Goal: Task Accomplishment & Management: Use online tool/utility

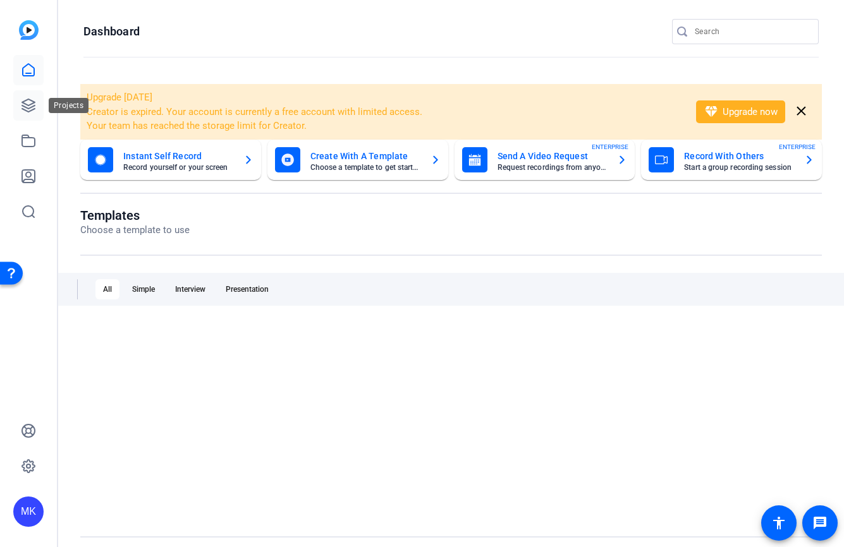
click at [27, 106] on icon at bounding box center [28, 105] width 15 height 15
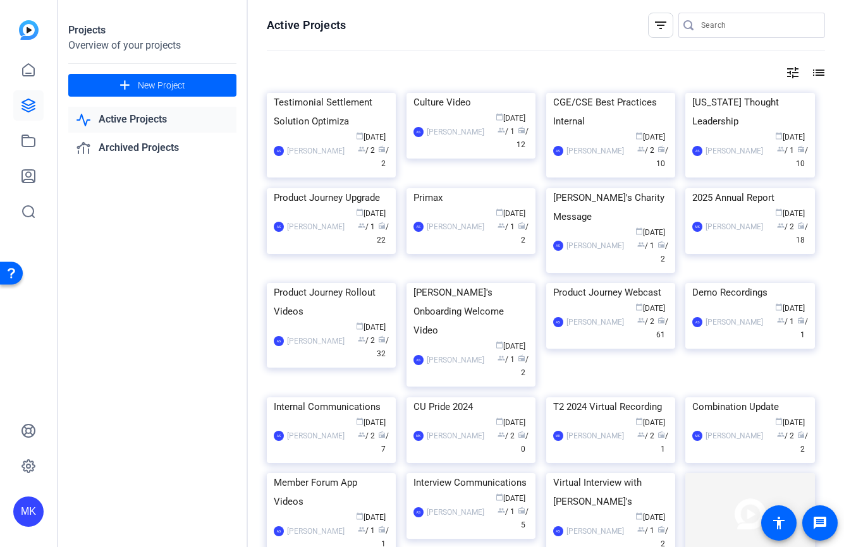
click at [726, 10] on div "Active Projects filter_list tune list Testimonial Settlement Solution Optimiza …" at bounding box center [546, 273] width 596 height 547
click at [715, 21] on input "Search" at bounding box center [758, 25] width 114 height 15
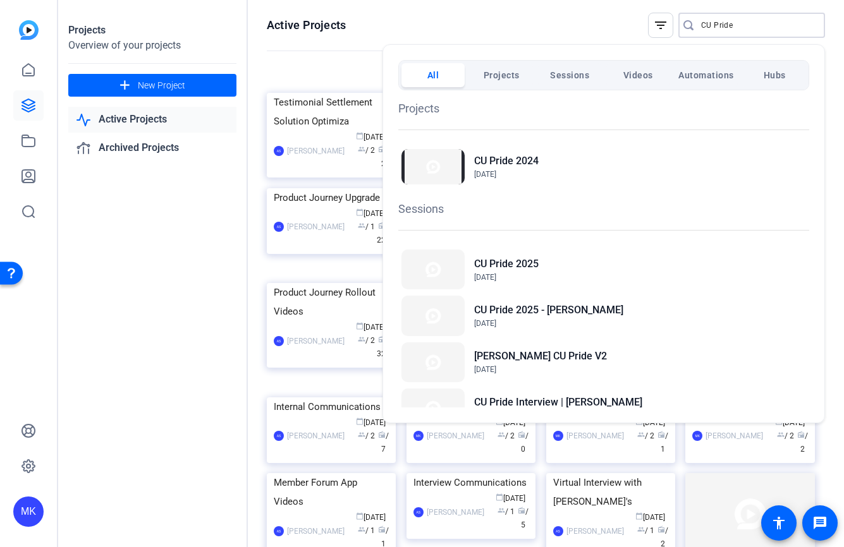
type input "CU Pride"
click at [516, 68] on span "Projects" at bounding box center [501, 75] width 36 height 23
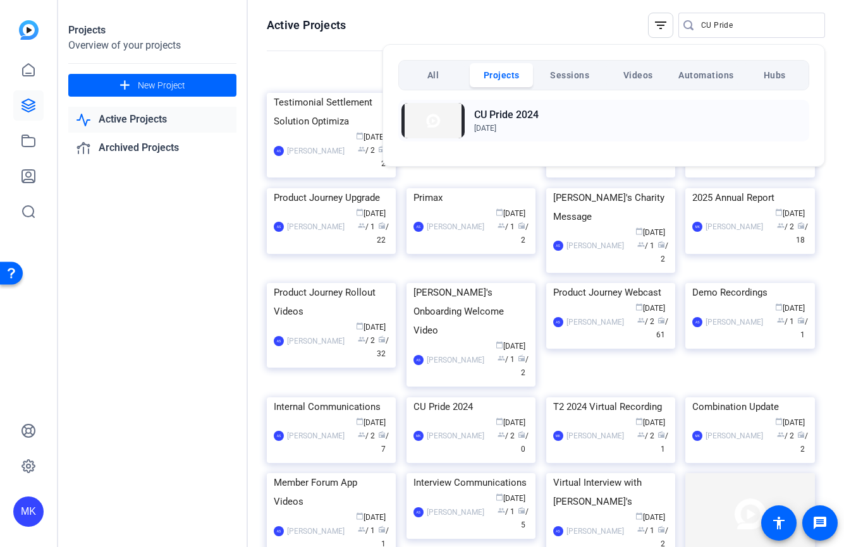
click at [509, 110] on h2 "CU Pride 2024" at bounding box center [506, 114] width 64 height 15
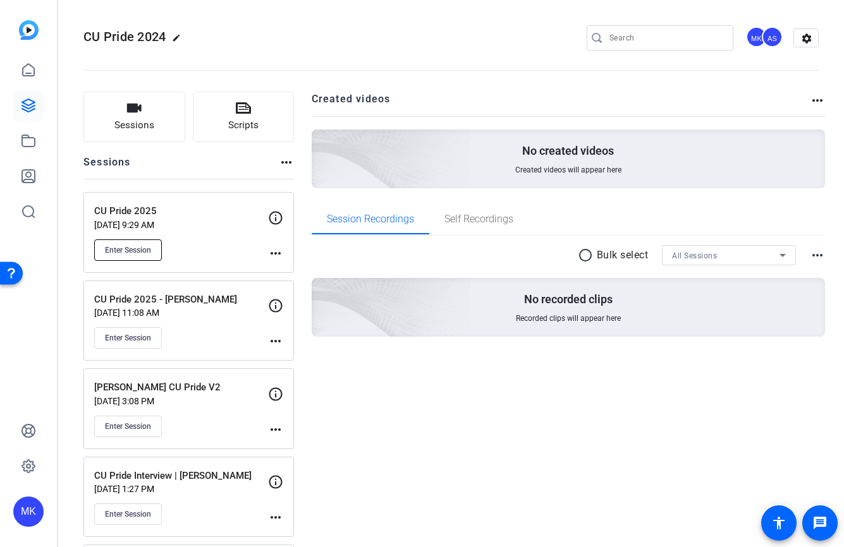
click at [135, 248] on span "Enter Session" at bounding box center [128, 250] width 46 height 10
click at [135, 250] on span "Enter Session" at bounding box center [128, 250] width 46 height 10
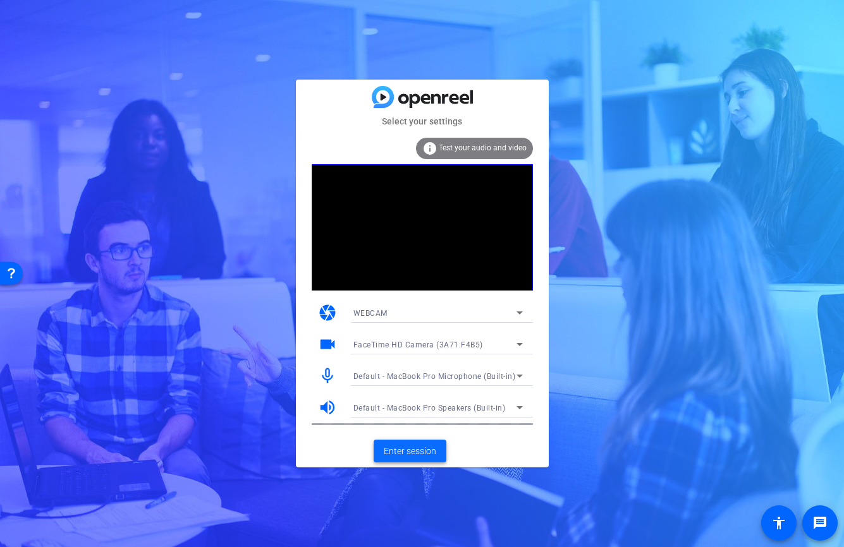
click at [418, 444] on span at bounding box center [409, 451] width 73 height 30
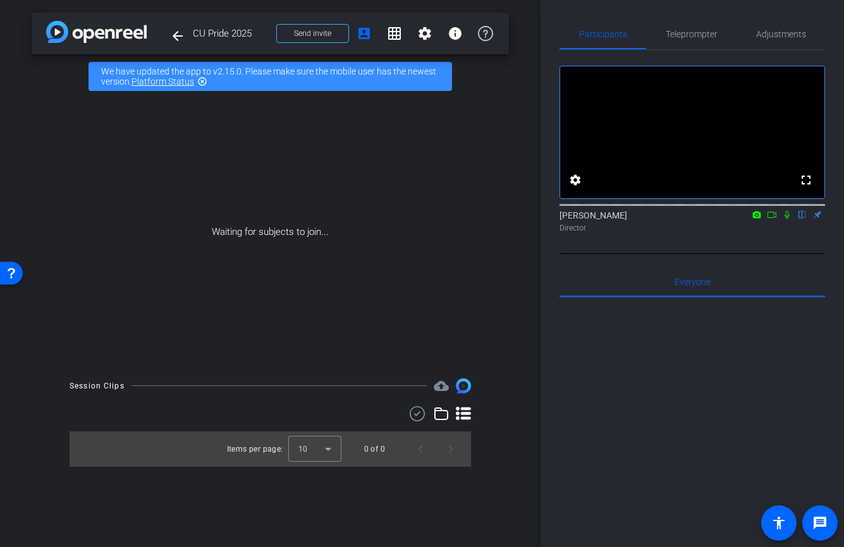
click at [769, 219] on icon at bounding box center [772, 214] width 10 height 9
click at [767, 219] on icon at bounding box center [772, 214] width 10 height 9
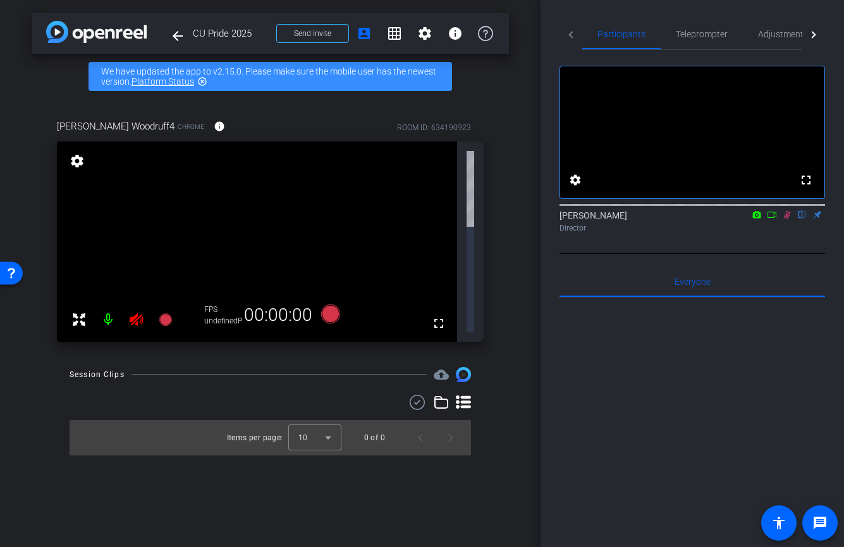
click at [770, 219] on icon at bounding box center [772, 214] width 10 height 9
click at [769, 219] on icon at bounding box center [772, 214] width 10 height 9
click at [771, 219] on icon at bounding box center [772, 214] width 10 height 9
click at [801, 219] on icon at bounding box center [802, 214] width 10 height 9
click at [785, 219] on icon at bounding box center [787, 214] width 10 height 9
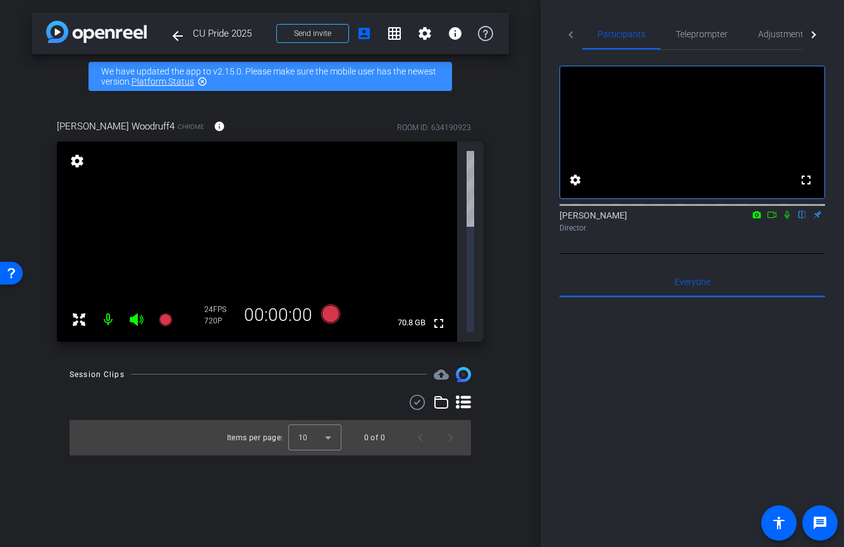
click at [785, 219] on icon at bounding box center [786, 215] width 5 height 8
click at [785, 219] on icon at bounding box center [787, 214] width 10 height 9
click at [770, 219] on icon at bounding box center [772, 214] width 10 height 9
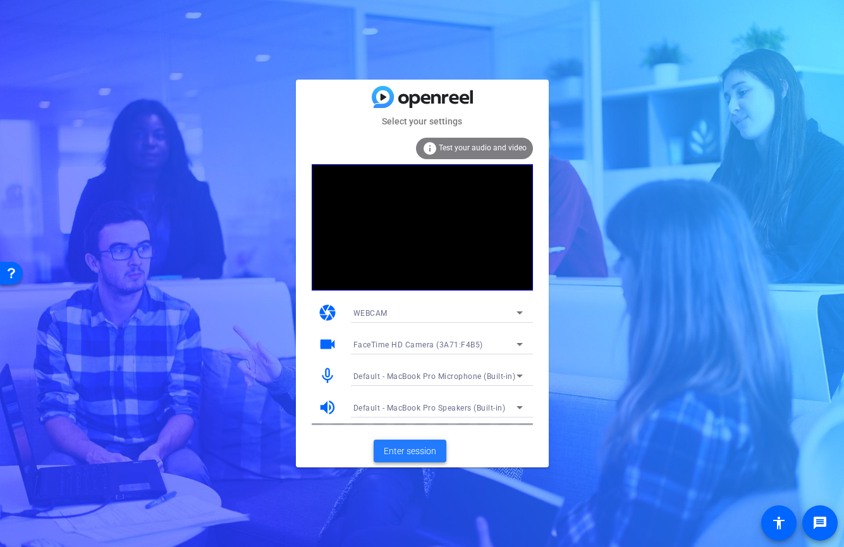
click at [401, 451] on span "Enter session" at bounding box center [410, 451] width 52 height 13
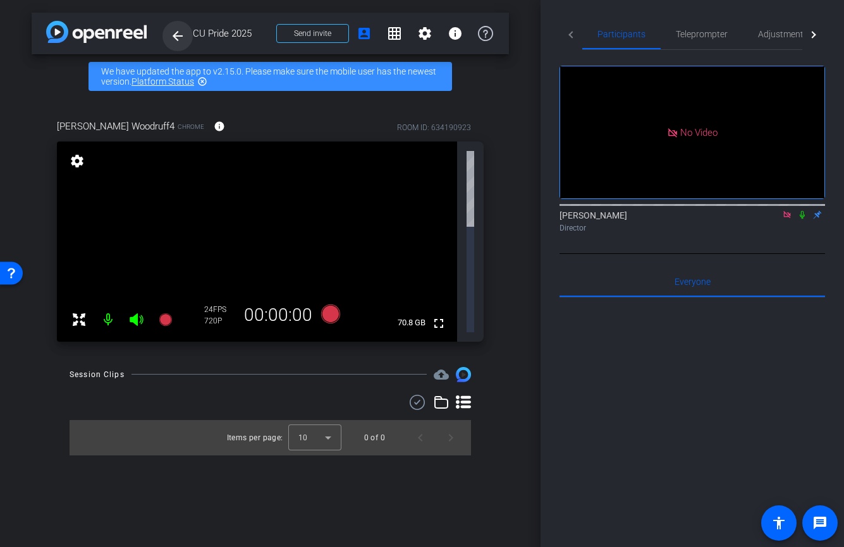
click at [191, 35] on span at bounding box center [177, 36] width 30 height 30
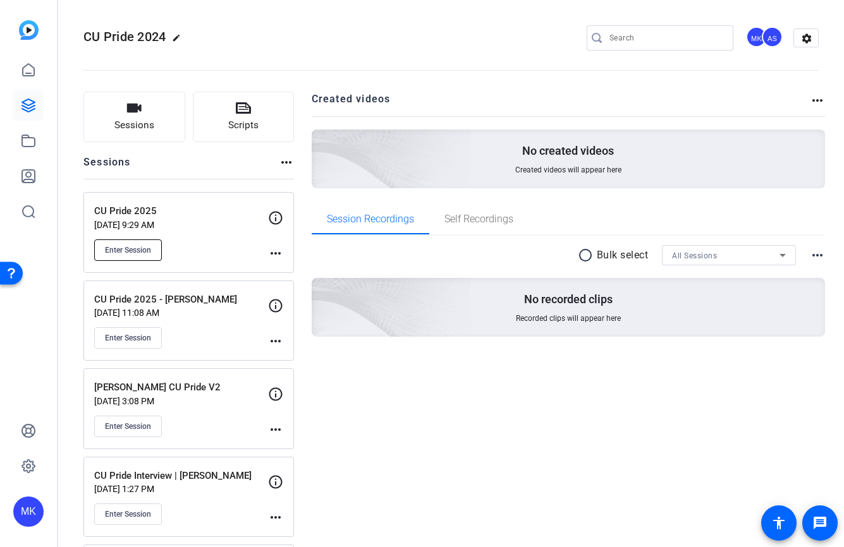
click at [140, 239] on button "Enter Session" at bounding box center [128, 249] width 68 height 21
click at [133, 247] on span "Enter Session" at bounding box center [128, 250] width 46 height 10
click at [145, 106] on button "Sessions" at bounding box center [134, 117] width 102 height 51
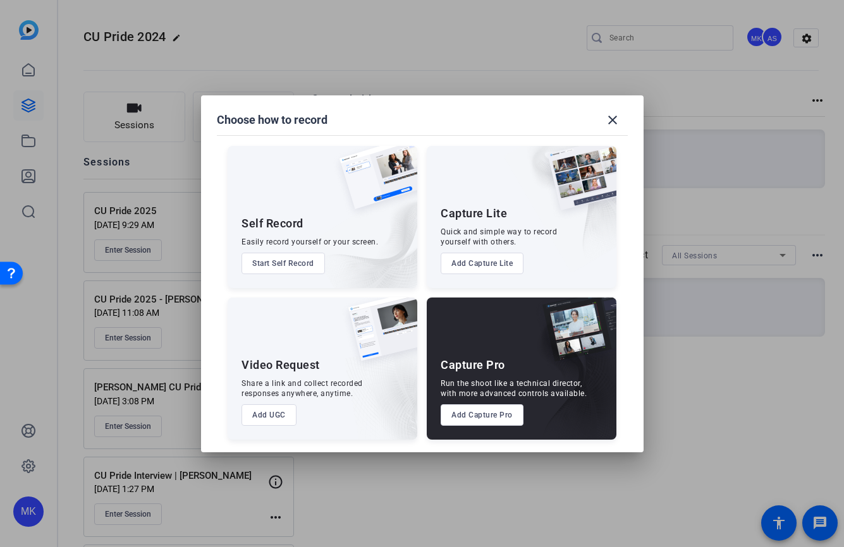
click at [469, 412] on button "Add Capture Pro" at bounding box center [481, 414] width 83 height 21
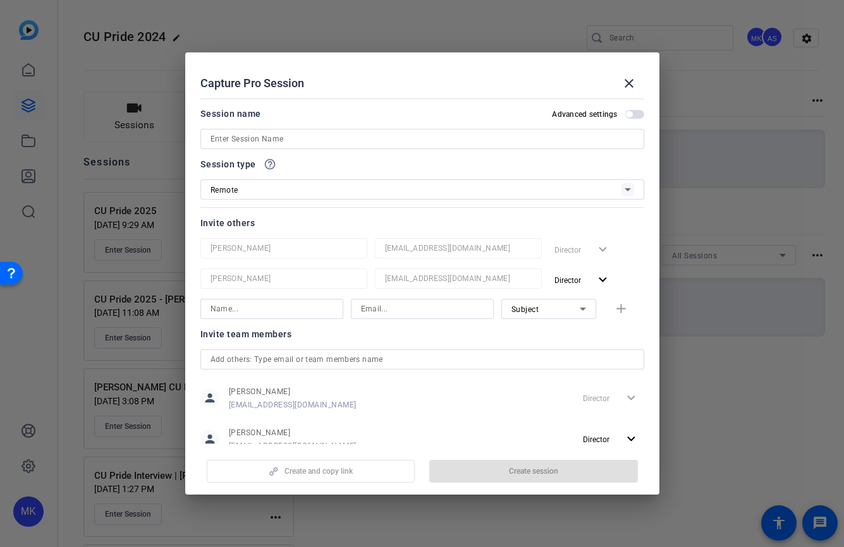
click at [360, 204] on div at bounding box center [422, 207] width 444 height 14
click at [363, 195] on div "Remote" at bounding box center [415, 190] width 411 height 16
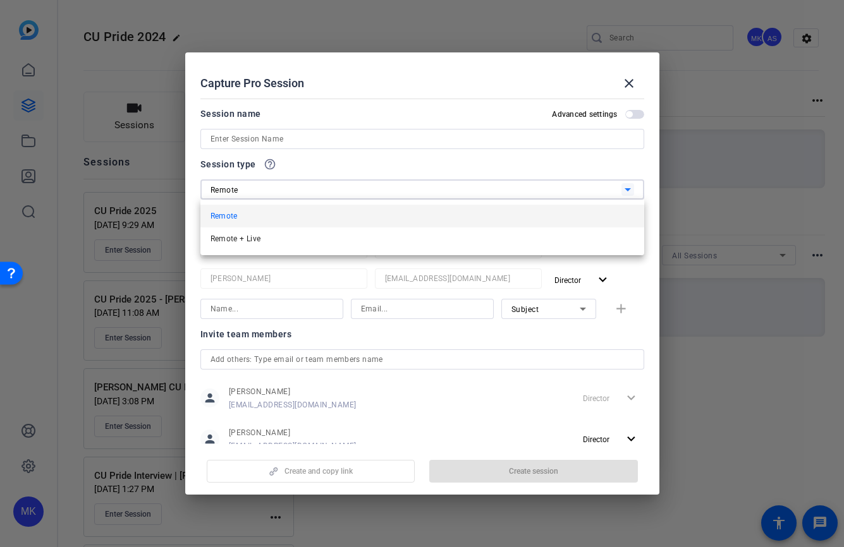
click at [317, 142] on div at bounding box center [422, 273] width 844 height 547
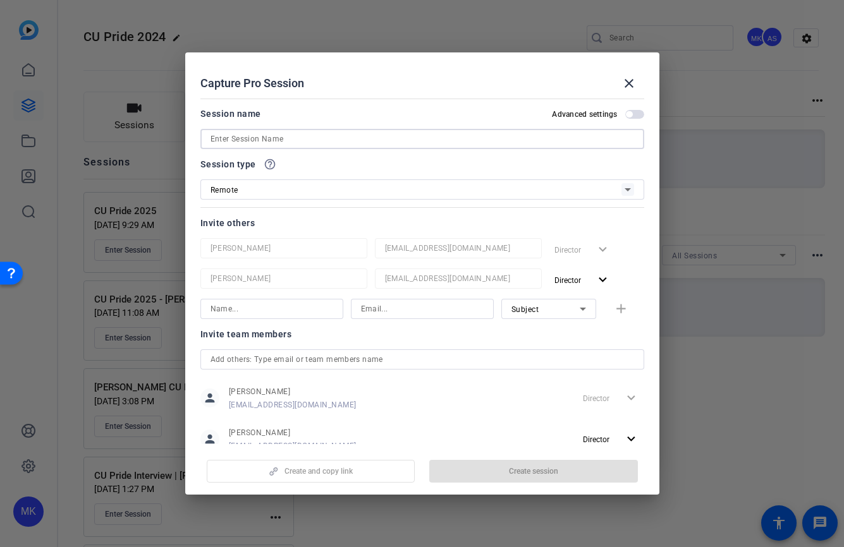
click at [315, 140] on input at bounding box center [421, 138] width 423 height 15
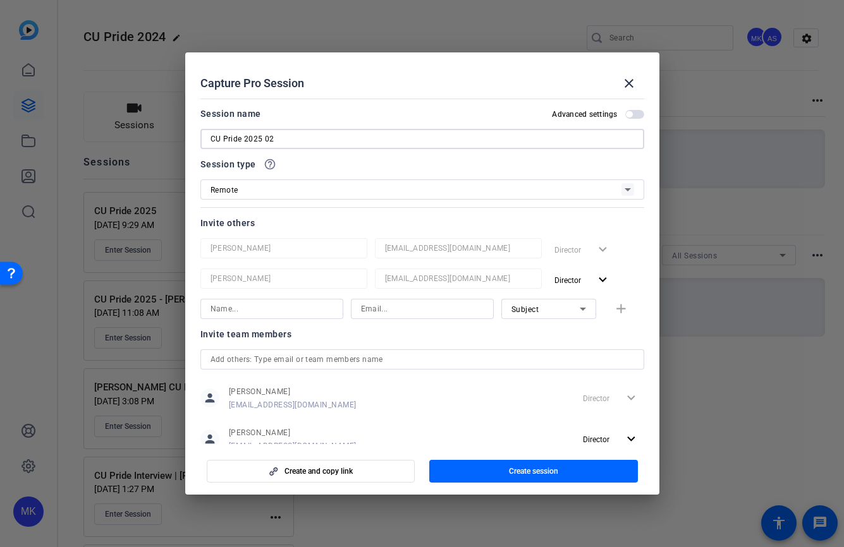
type input "CU Pride 2025 02"
click at [308, 200] on div at bounding box center [422, 207] width 444 height 14
click at [310, 190] on div "Remote" at bounding box center [415, 190] width 411 height 16
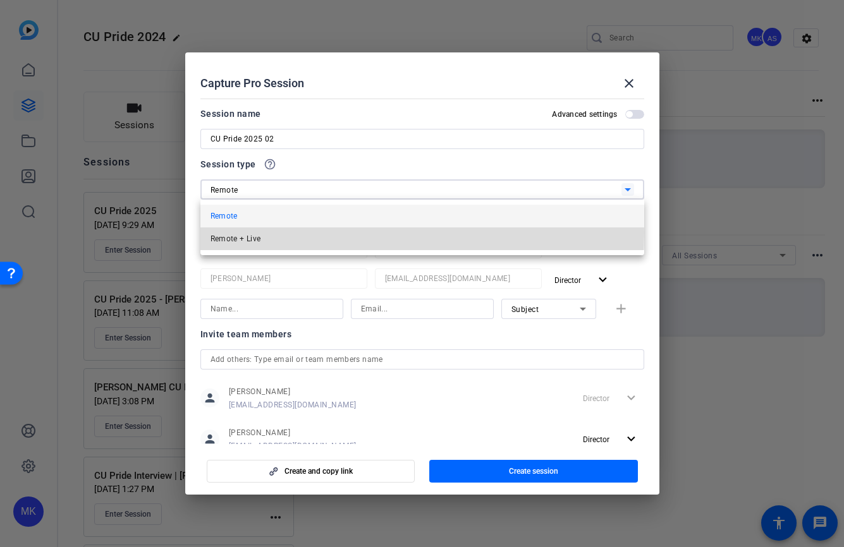
click at [297, 233] on mat-option "Remote + Live" at bounding box center [422, 238] width 444 height 23
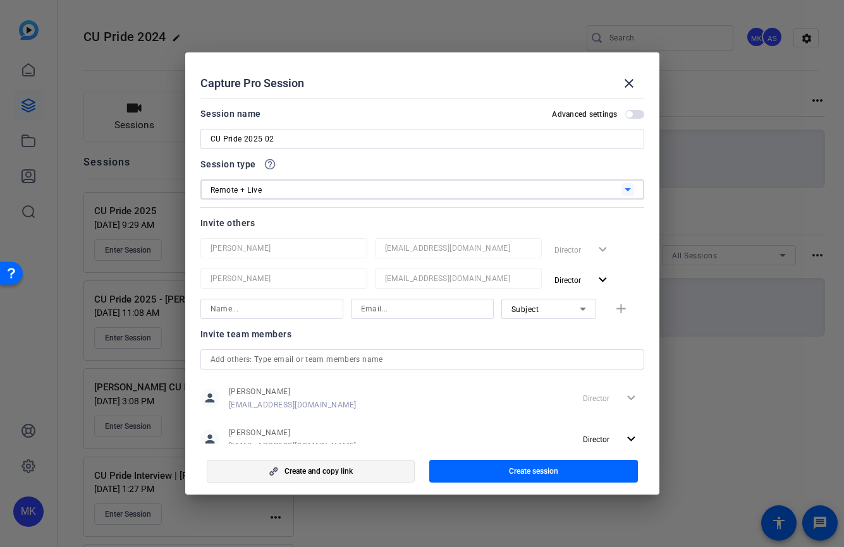
click at [380, 472] on span "button" at bounding box center [310, 471] width 207 height 30
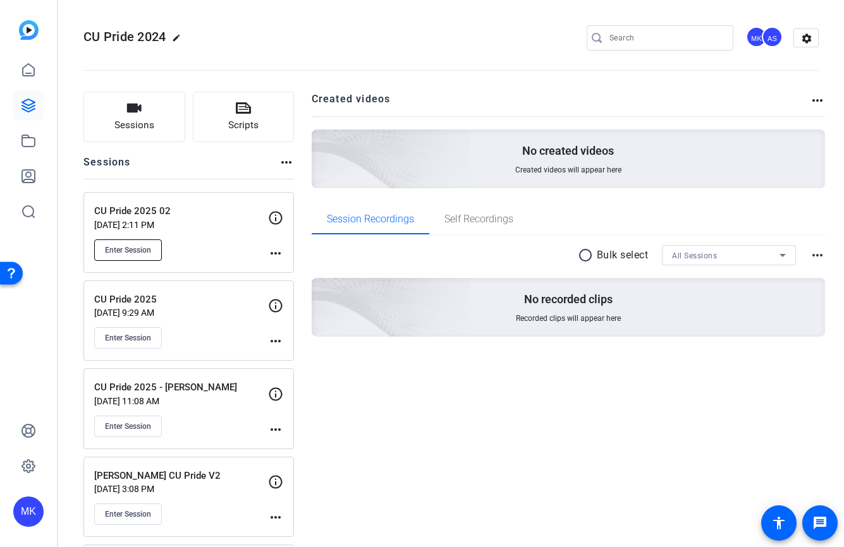
click at [132, 247] on span "Enter Session" at bounding box center [128, 250] width 46 height 10
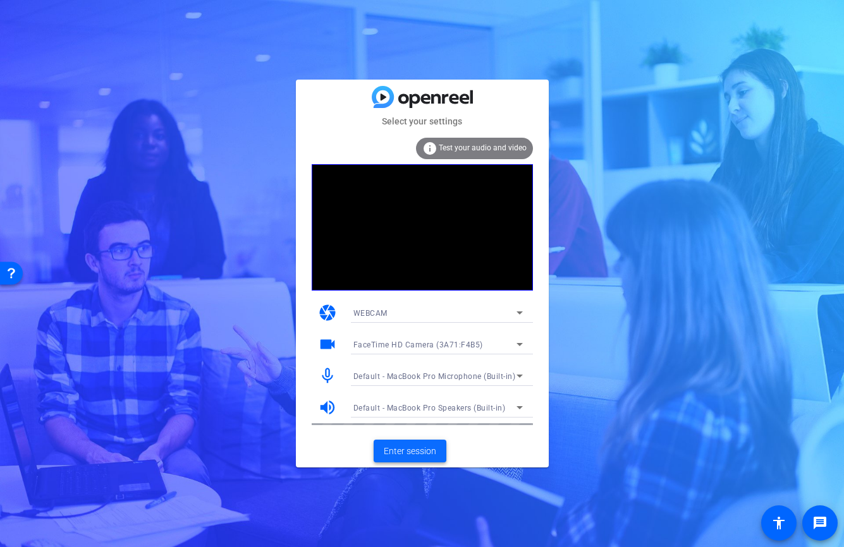
click at [415, 455] on span "Enter session" at bounding box center [410, 451] width 52 height 13
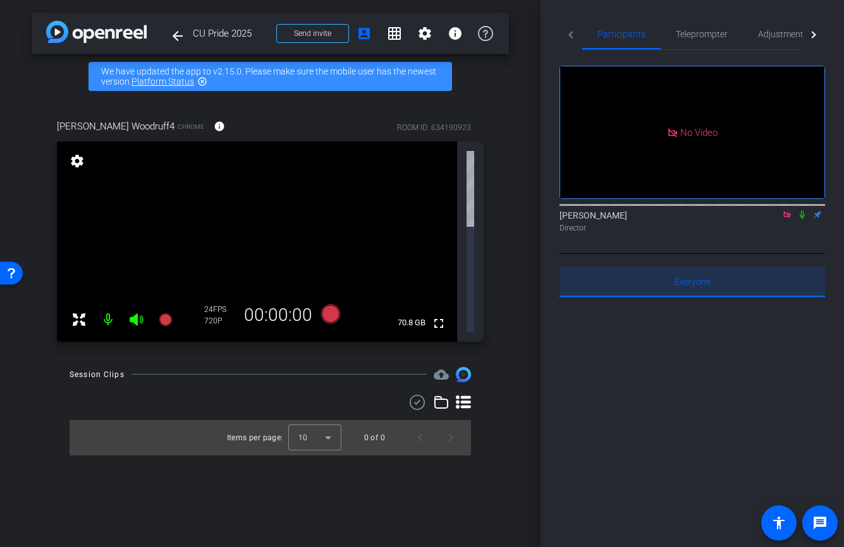
click at [679, 286] on span "Everyone 0" at bounding box center [692, 281] width 36 height 9
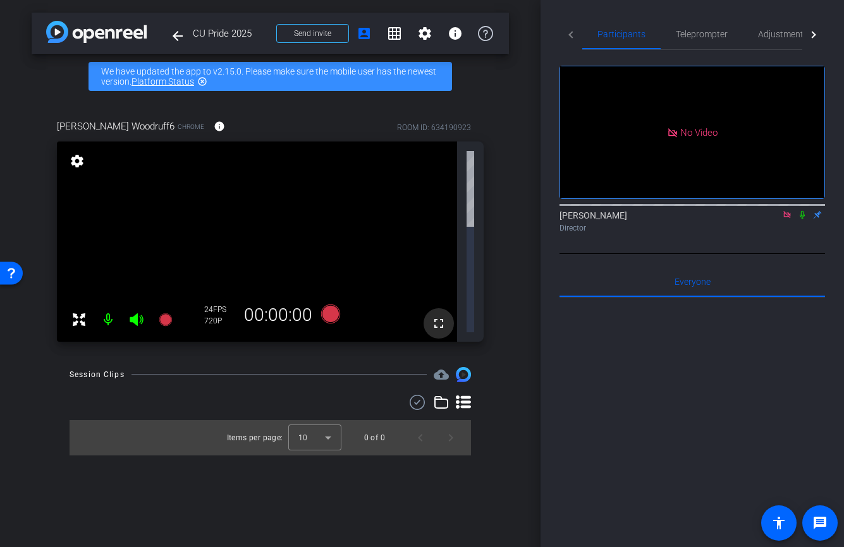
click at [437, 316] on mat-icon "fullscreen" at bounding box center [438, 323] width 15 height 15
click at [825, 521] on mat-icon "message" at bounding box center [819, 523] width 15 height 15
click at [818, 523] on mat-icon "message" at bounding box center [819, 523] width 15 height 15
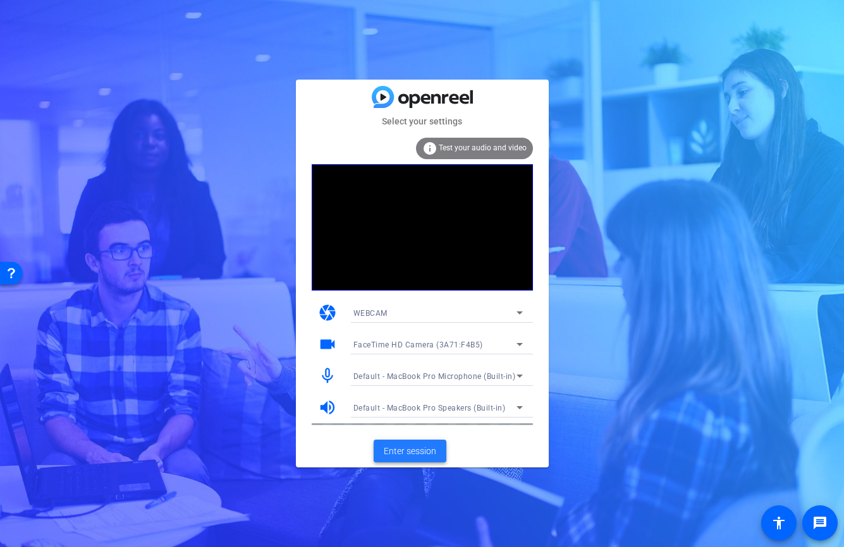
click at [423, 451] on span "Enter session" at bounding box center [410, 451] width 52 height 13
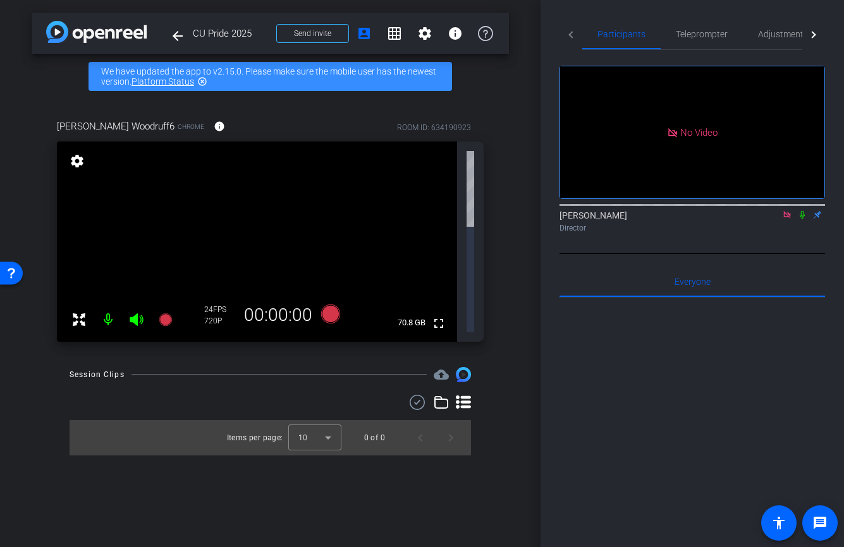
click at [789, 219] on icon at bounding box center [787, 214] width 10 height 9
click at [770, 219] on icon at bounding box center [772, 214] width 10 height 9
click at [799, 219] on icon at bounding box center [802, 214] width 10 height 9
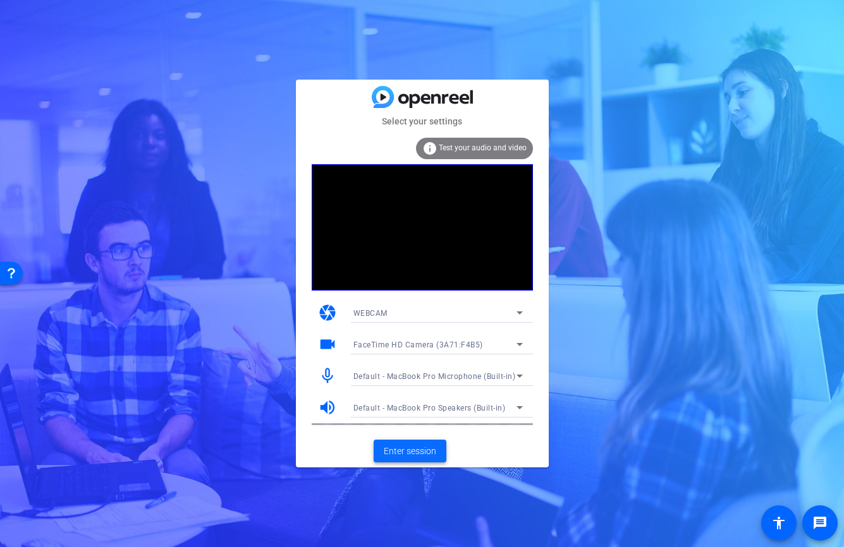
click at [413, 450] on span "Enter session" at bounding box center [410, 451] width 52 height 13
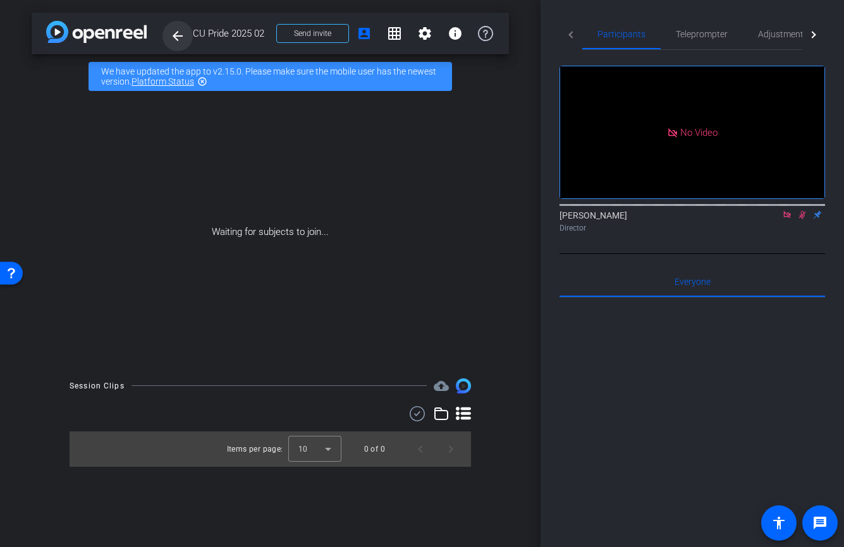
click at [180, 35] on mat-icon "arrow_back" at bounding box center [177, 35] width 15 height 15
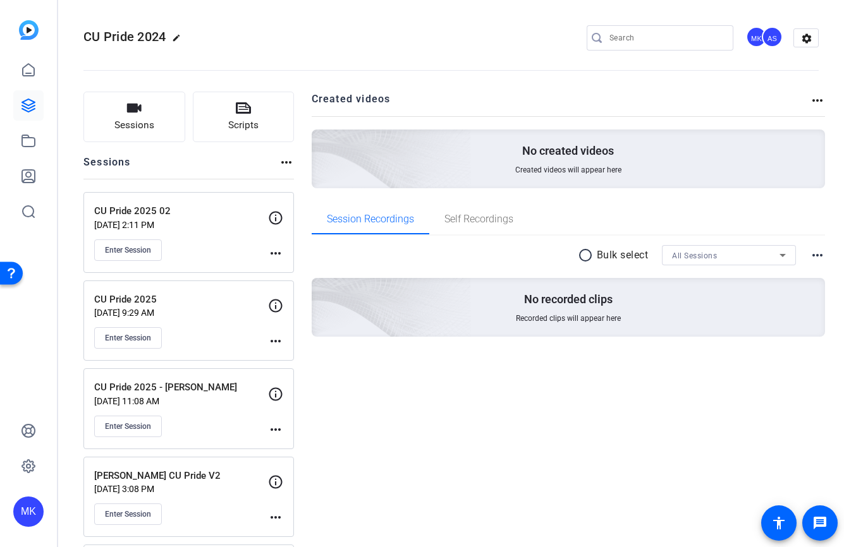
click at [279, 257] on mat-icon "more_horiz" at bounding box center [275, 253] width 15 height 15
click at [300, 270] on span "Edit Session" at bounding box center [307, 271] width 58 height 15
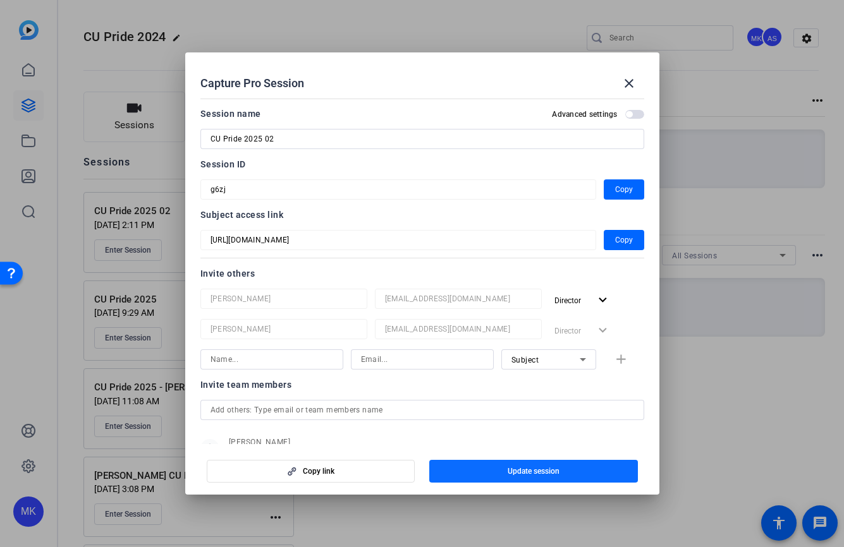
click at [550, 473] on span "Update session" at bounding box center [533, 471] width 52 height 10
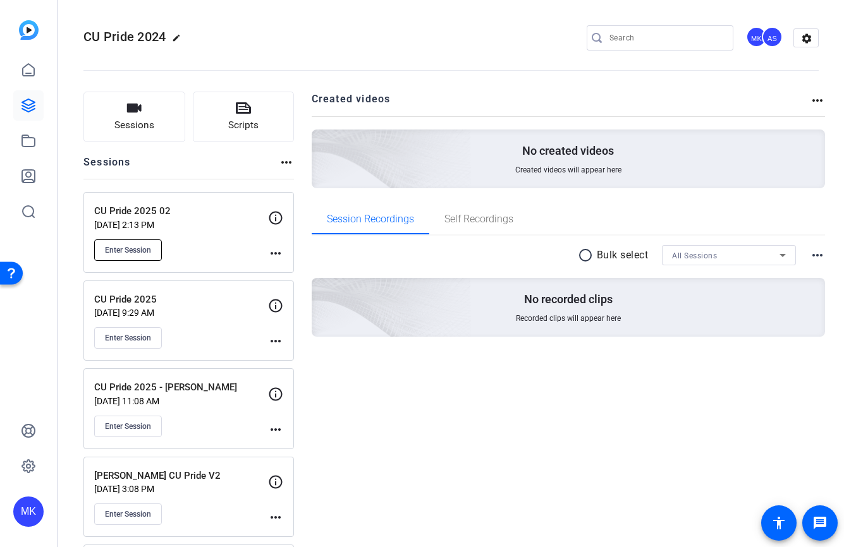
click at [147, 247] on span "Enter Session" at bounding box center [128, 250] width 46 height 10
click at [272, 253] on mat-icon "more_horiz" at bounding box center [275, 253] width 15 height 15
click at [288, 272] on span "Edit Session" at bounding box center [307, 271] width 58 height 15
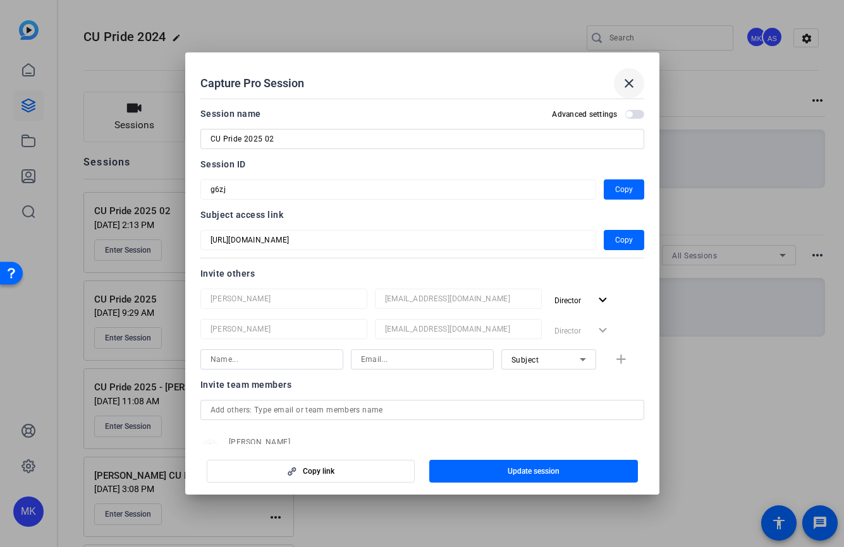
click at [630, 82] on mat-icon "close" at bounding box center [628, 83] width 15 height 15
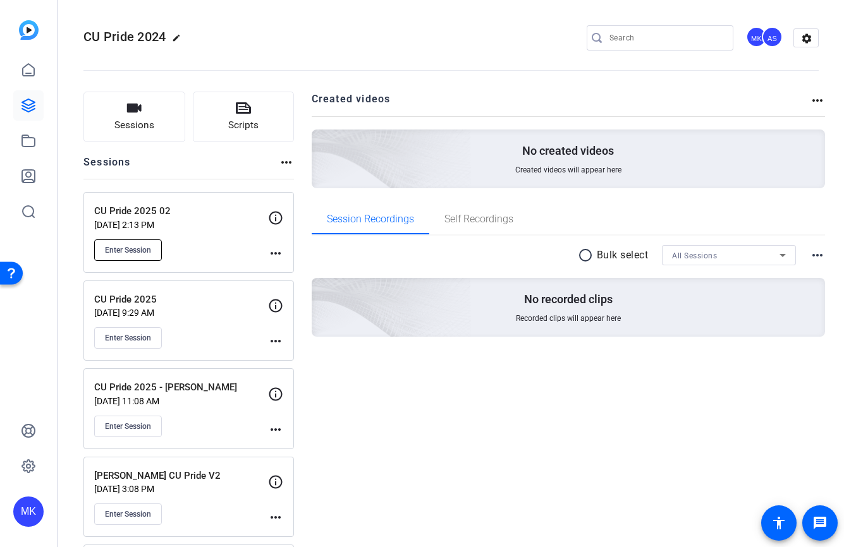
click at [124, 255] on button "Enter Session" at bounding box center [128, 249] width 68 height 21
click at [139, 338] on span "Enter Session" at bounding box center [128, 338] width 46 height 10
click at [123, 342] on span "Enter Session" at bounding box center [128, 338] width 46 height 10
click at [281, 339] on mat-icon "more_horiz" at bounding box center [275, 341] width 15 height 15
click at [294, 358] on span "Edit Session" at bounding box center [307, 360] width 58 height 15
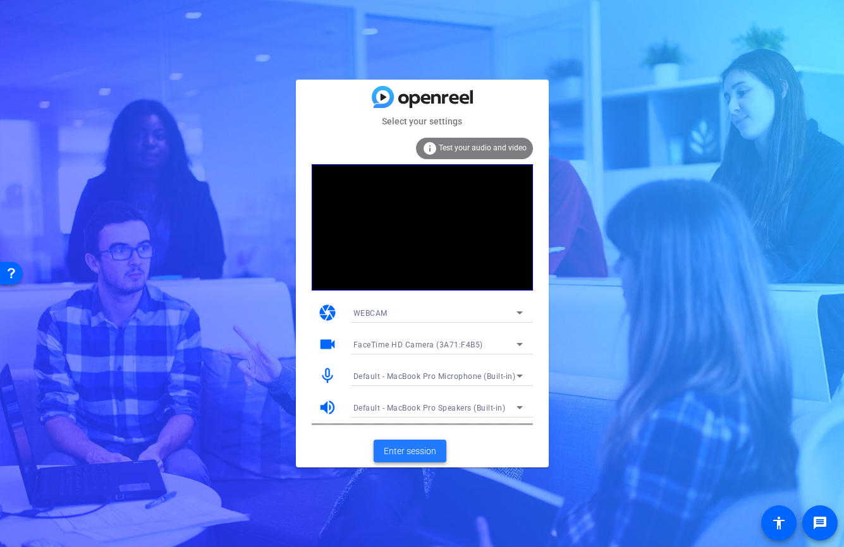
click at [423, 449] on span "Enter session" at bounding box center [410, 451] width 52 height 13
click at [413, 452] on span "Enter session" at bounding box center [410, 451] width 52 height 13
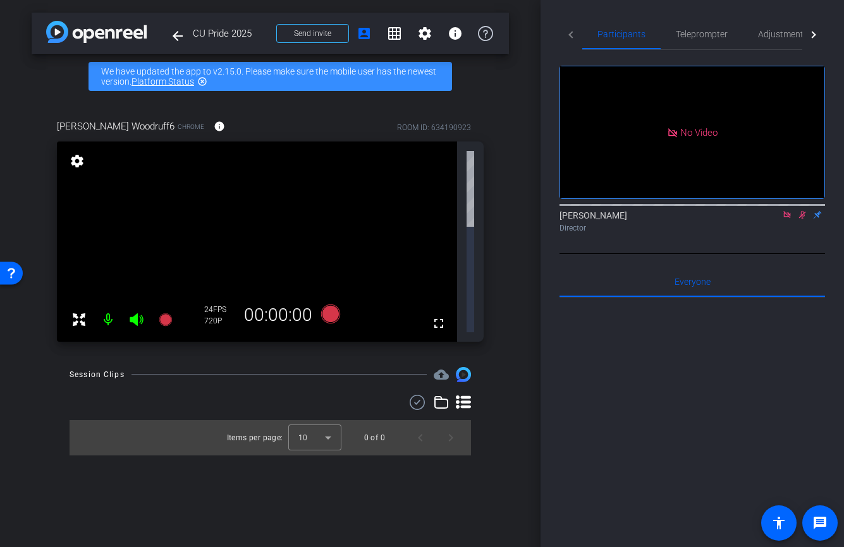
click at [325, 304] on icon at bounding box center [329, 313] width 19 height 19
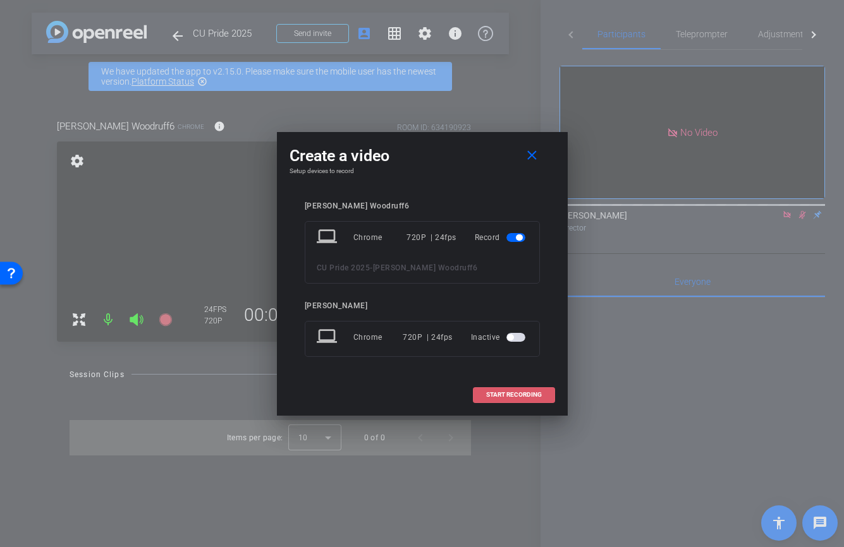
click at [494, 394] on span "START RECORDING" at bounding box center [514, 395] width 56 height 6
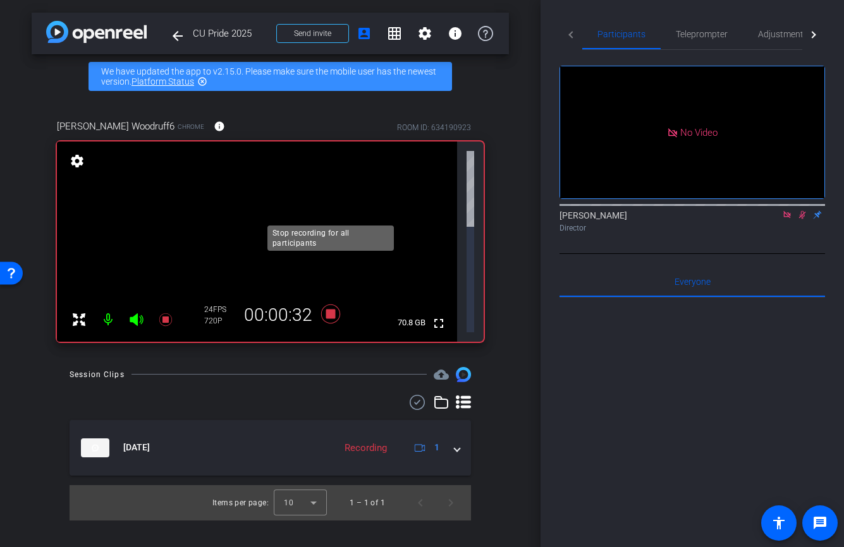
click at [339, 303] on icon at bounding box center [330, 314] width 30 height 23
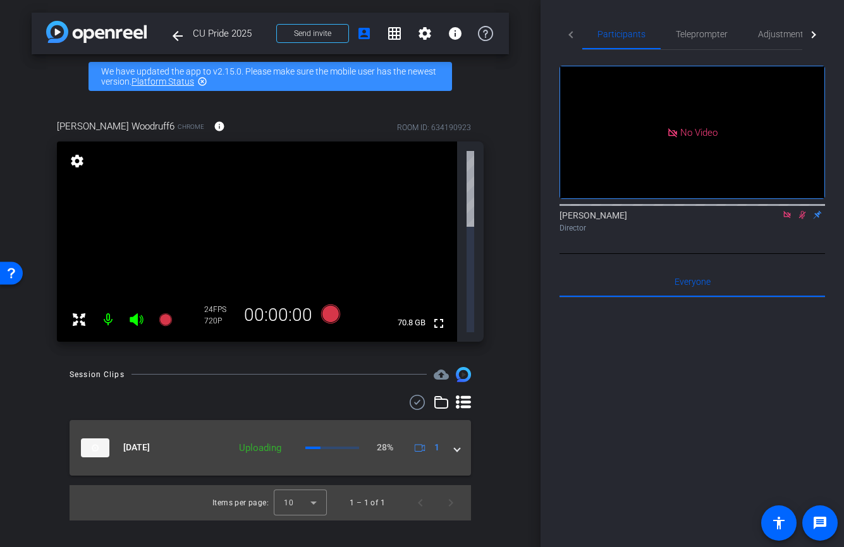
click at [454, 441] on span at bounding box center [456, 447] width 5 height 13
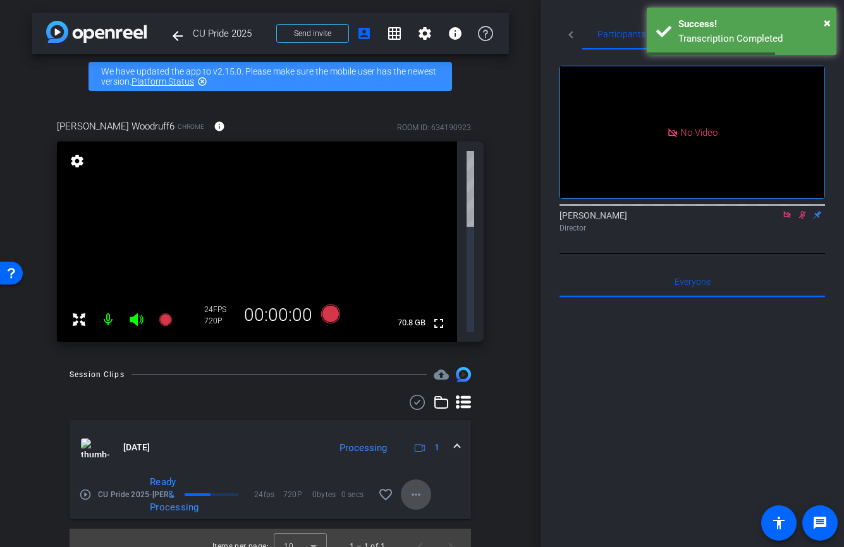
click at [407, 480] on span at bounding box center [416, 495] width 30 height 30
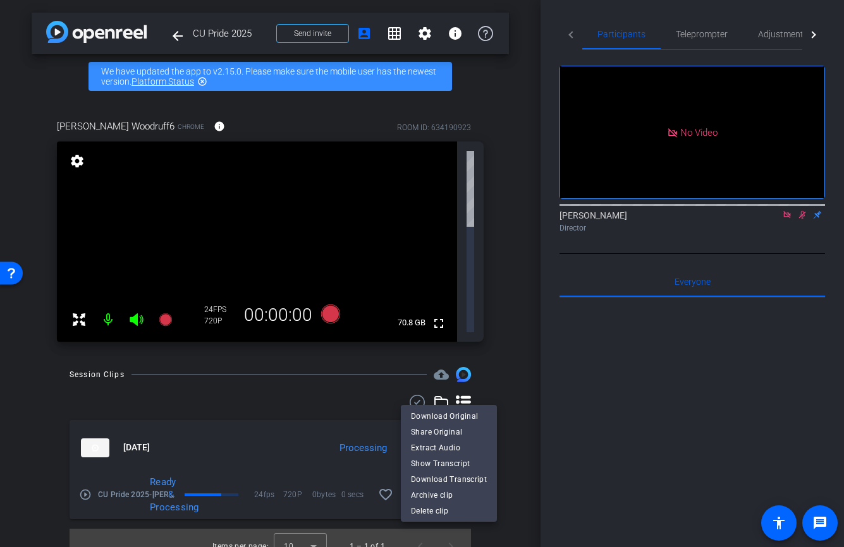
click at [361, 519] on div at bounding box center [422, 273] width 844 height 547
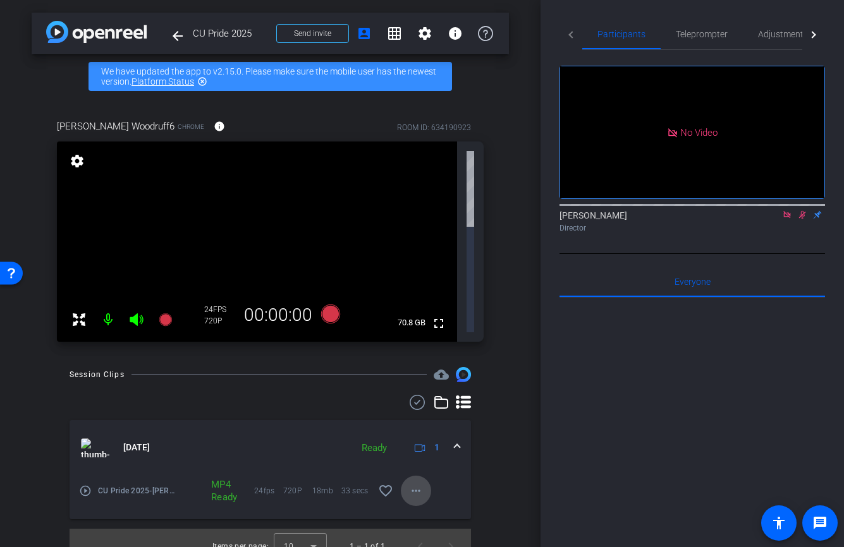
click at [427, 476] on span at bounding box center [416, 491] width 30 height 30
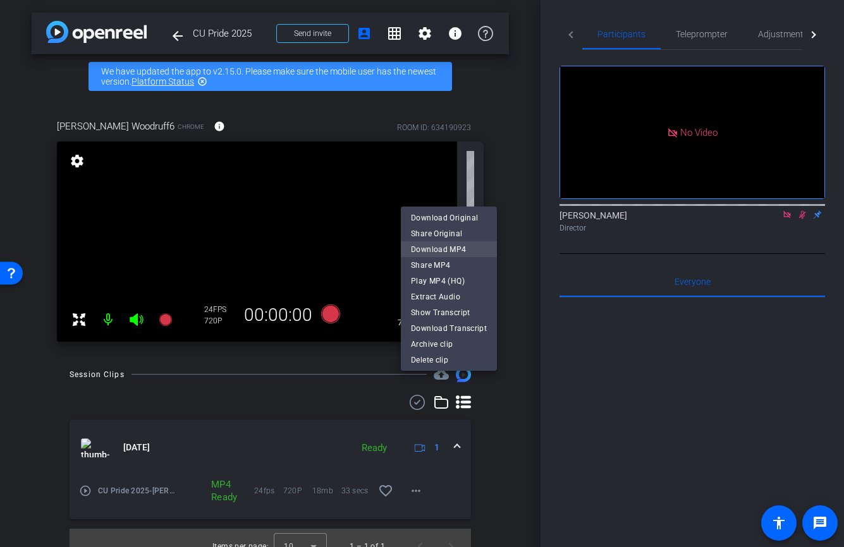
click at [456, 252] on span "Download MP4" at bounding box center [449, 248] width 76 height 15
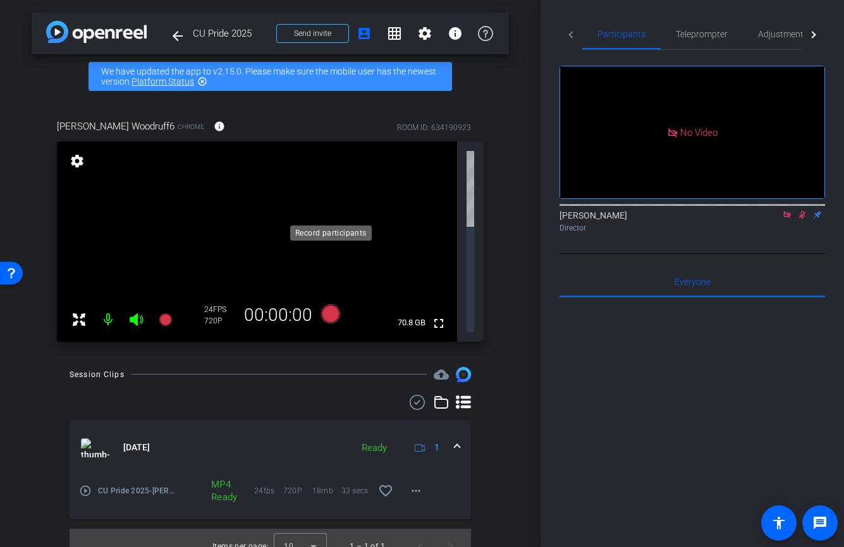
click at [334, 304] on icon at bounding box center [329, 313] width 19 height 19
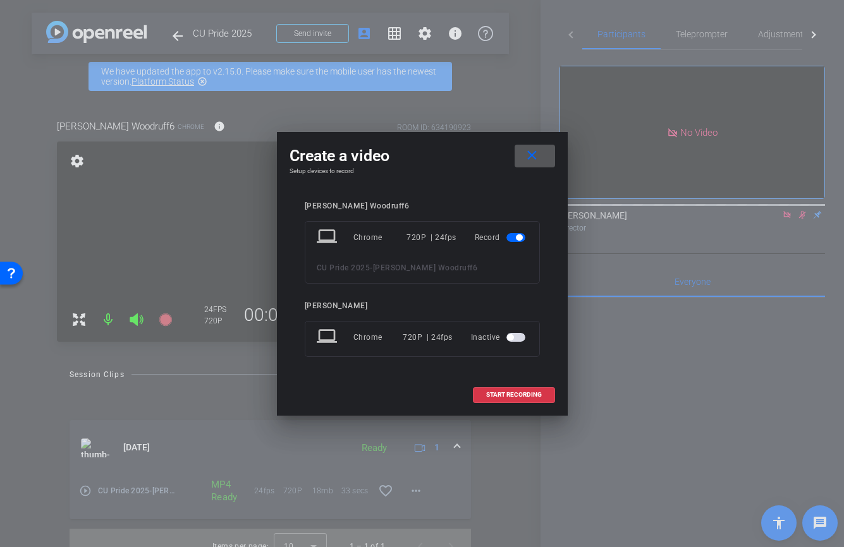
click at [542, 155] on span at bounding box center [534, 156] width 40 height 30
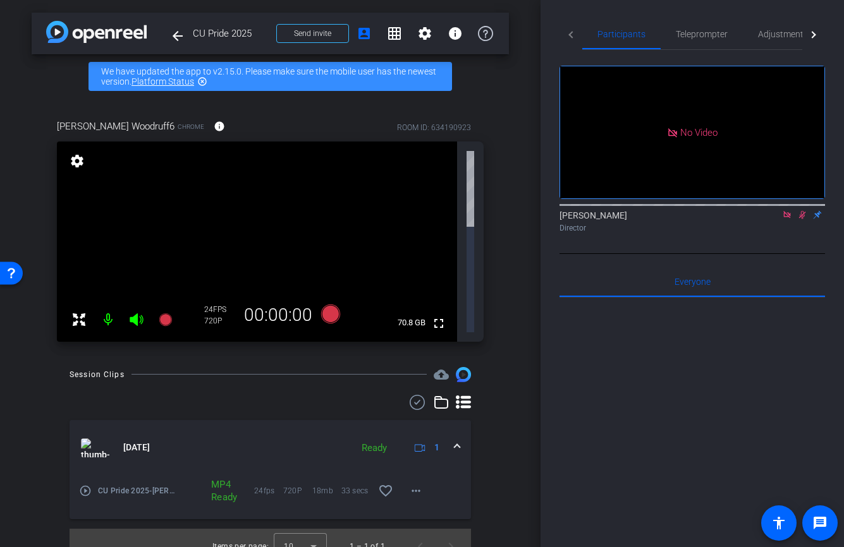
click at [73, 168] on mat-icon "settings" at bounding box center [77, 161] width 18 height 15
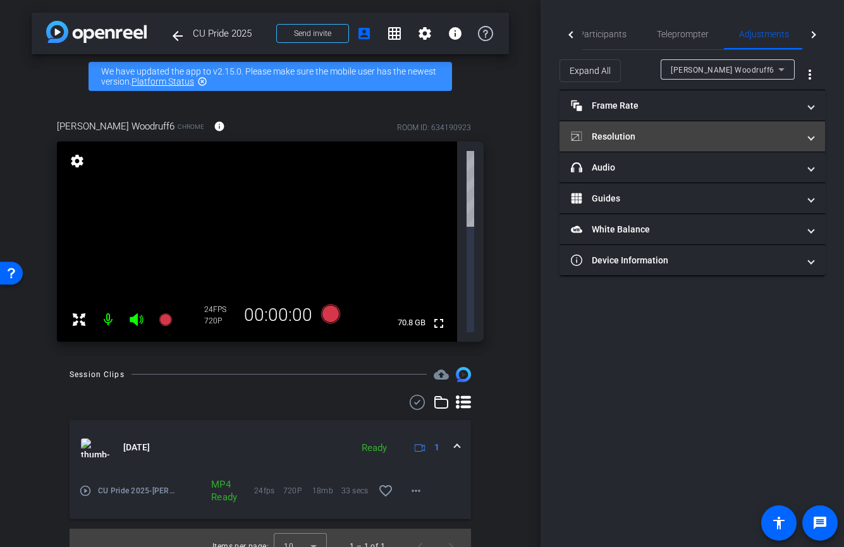
click at [623, 135] on mat-panel-title "Resolution" at bounding box center [684, 136] width 227 height 13
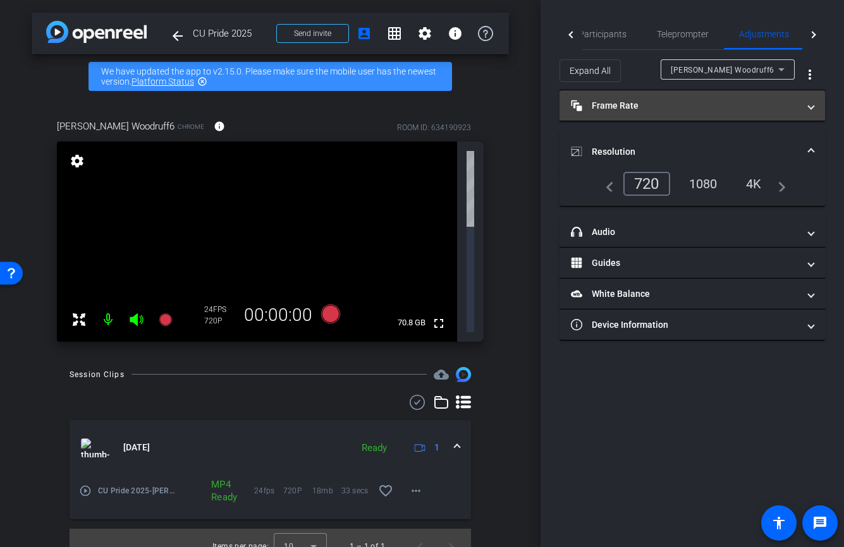
click at [635, 114] on mat-expansion-panel-header "Frame Rate Frame Rate" at bounding box center [691, 105] width 265 height 30
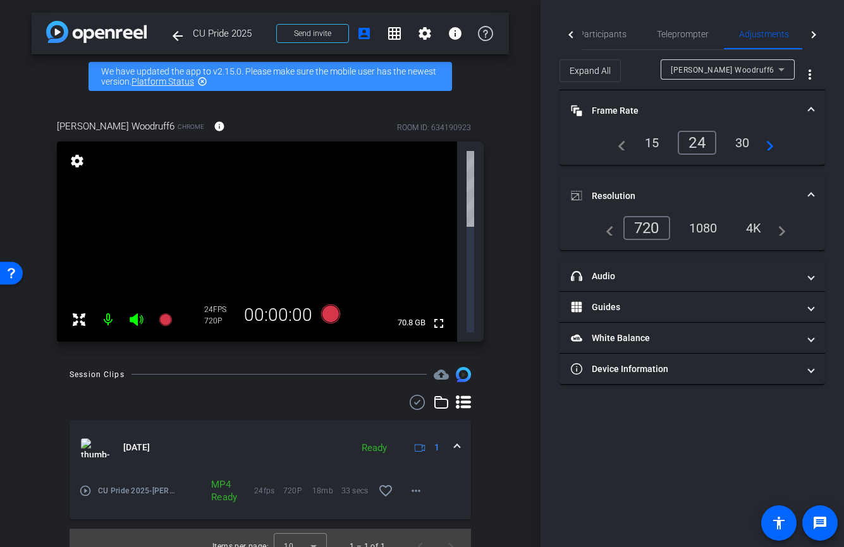
click at [737, 140] on div "30" at bounding box center [741, 142] width 33 height 21
click at [337, 304] on icon at bounding box center [329, 313] width 19 height 19
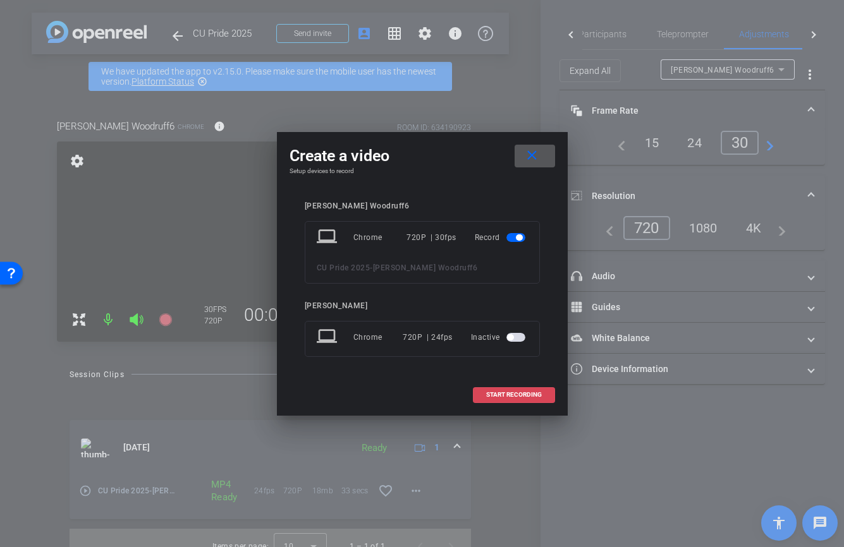
click at [496, 392] on span "START RECORDING" at bounding box center [514, 395] width 56 height 6
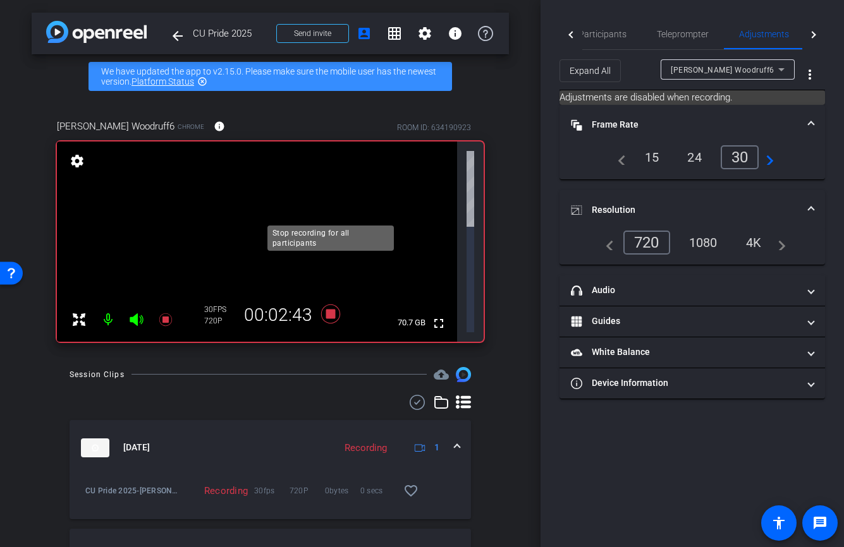
click at [330, 303] on icon at bounding box center [330, 314] width 30 height 23
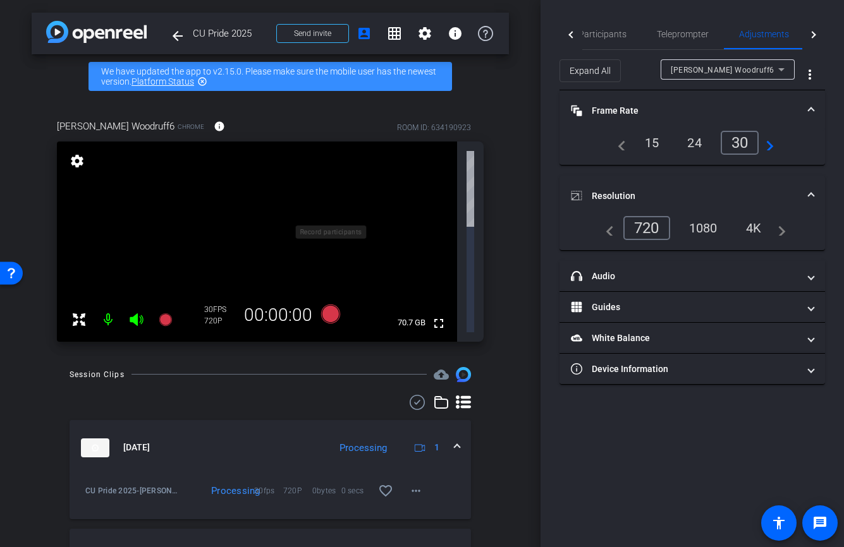
click at [329, 304] on icon at bounding box center [329, 313] width 19 height 19
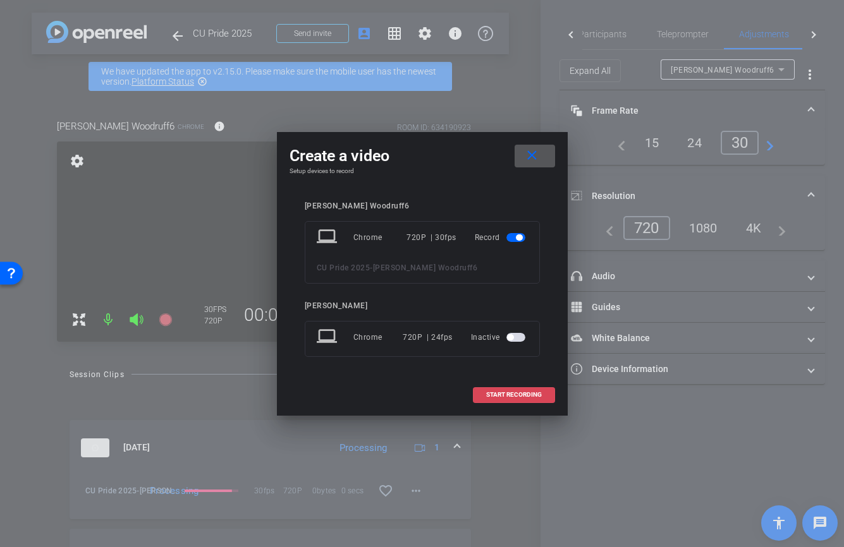
click at [512, 396] on span "START RECORDING" at bounding box center [514, 395] width 56 height 6
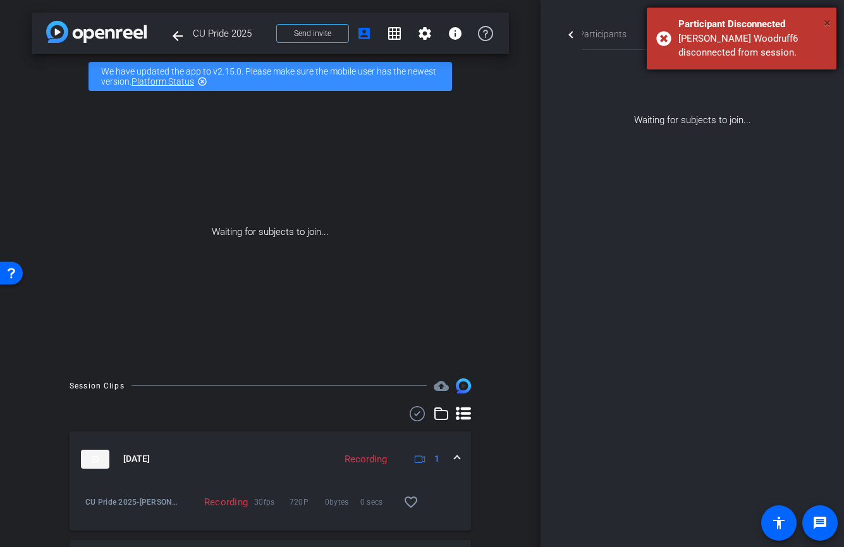
click at [826, 24] on span "×" at bounding box center [826, 22] width 7 height 15
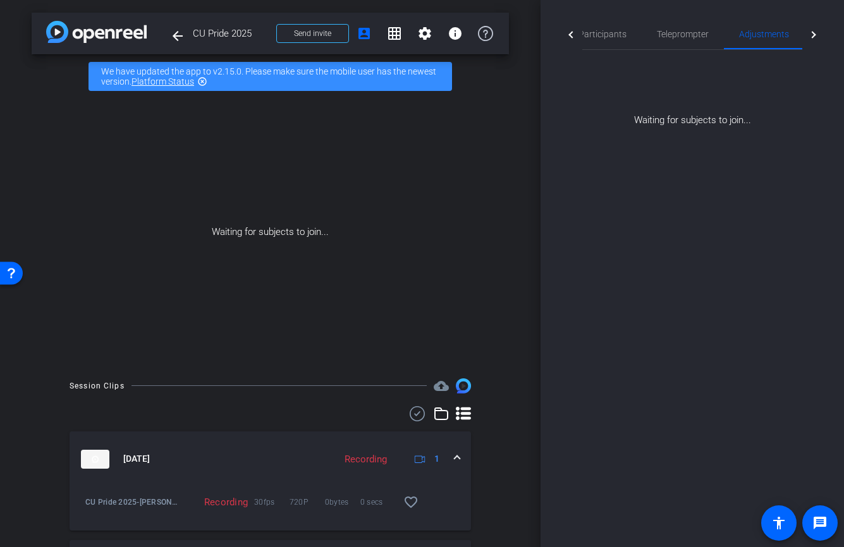
click at [739, 222] on div "Participants Teleprompter Adjustments Live Michael Keenan Director Everyone 0 M…" at bounding box center [691, 273] width 303 height 547
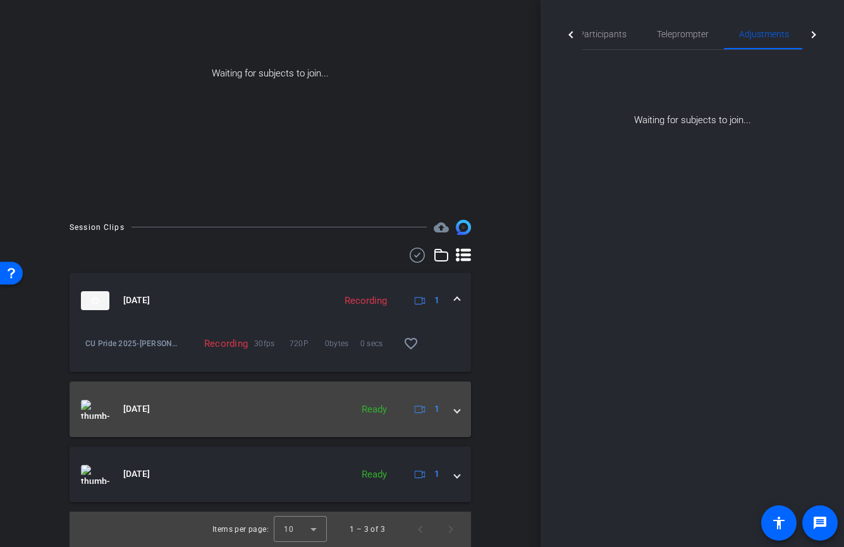
click at [456, 410] on span at bounding box center [456, 409] width 5 height 13
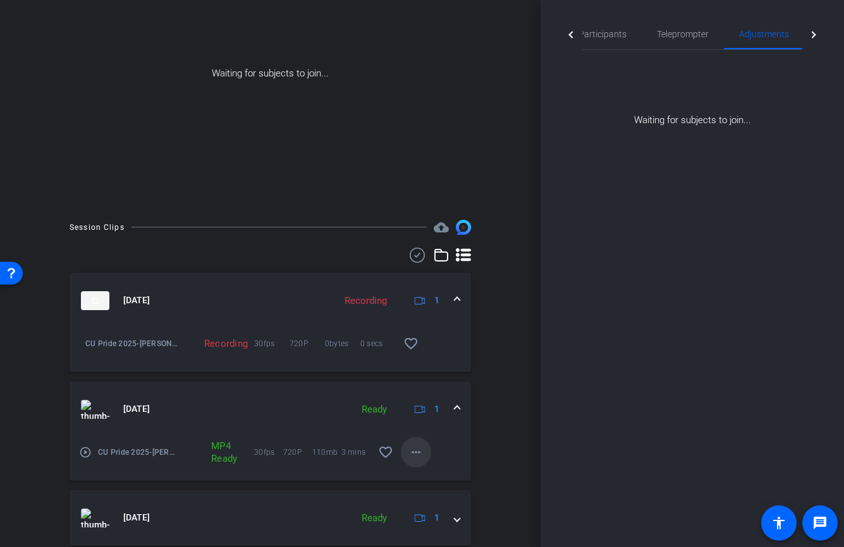
click at [417, 451] on mat-icon "more_horiz" at bounding box center [415, 452] width 15 height 15
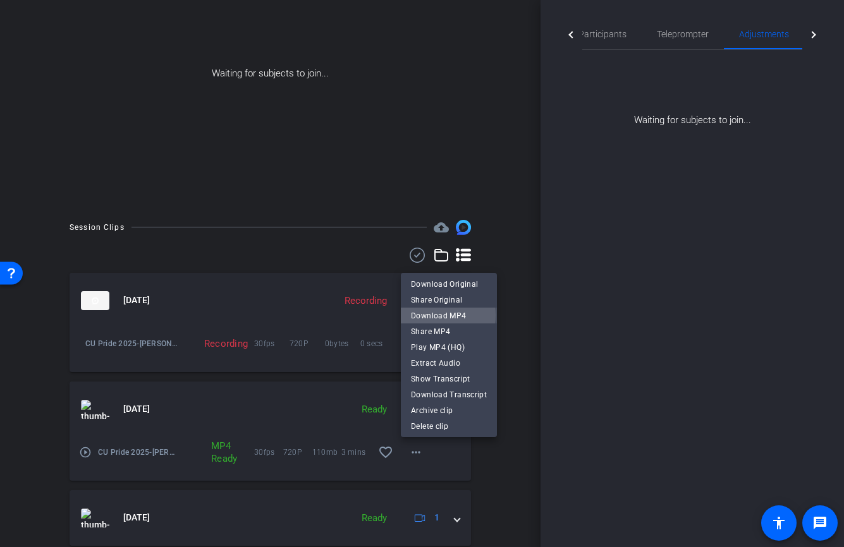
click at [446, 315] on span "Download MP4" at bounding box center [449, 315] width 76 height 15
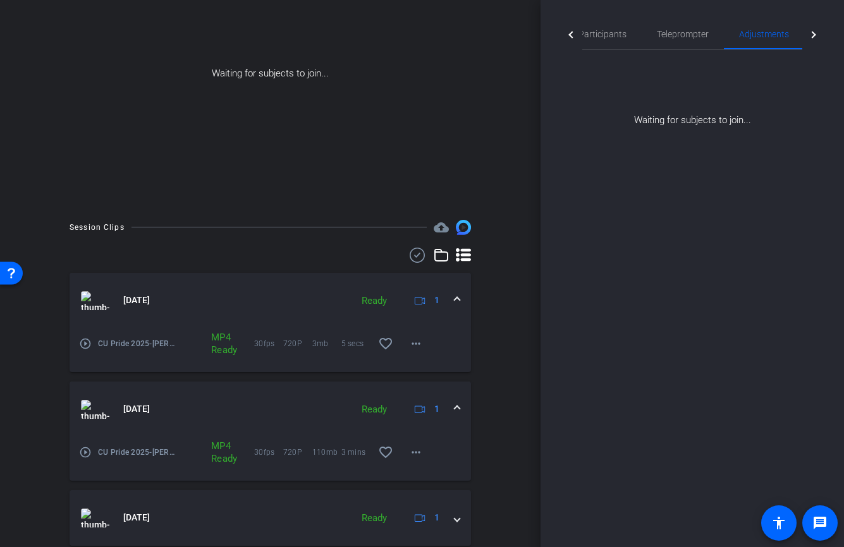
scroll to position [42, 0]
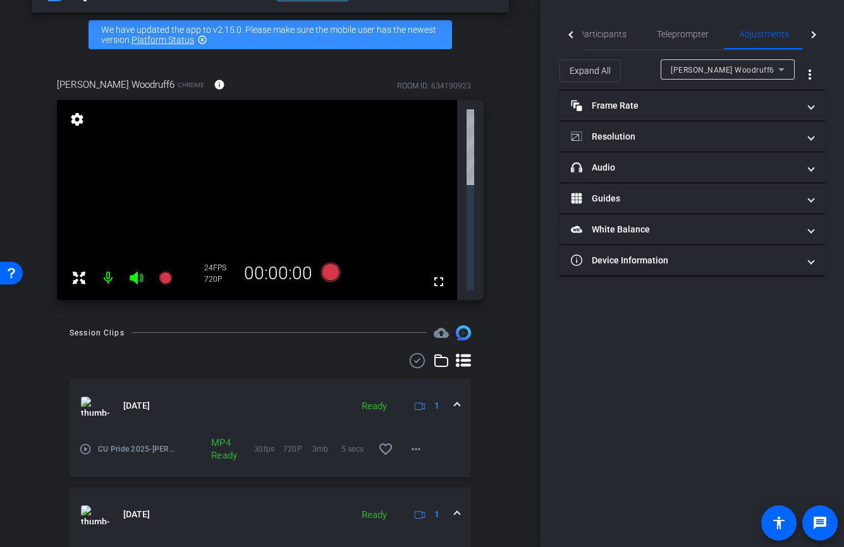
type input "11000"
click at [332, 262] on icon at bounding box center [329, 271] width 19 height 19
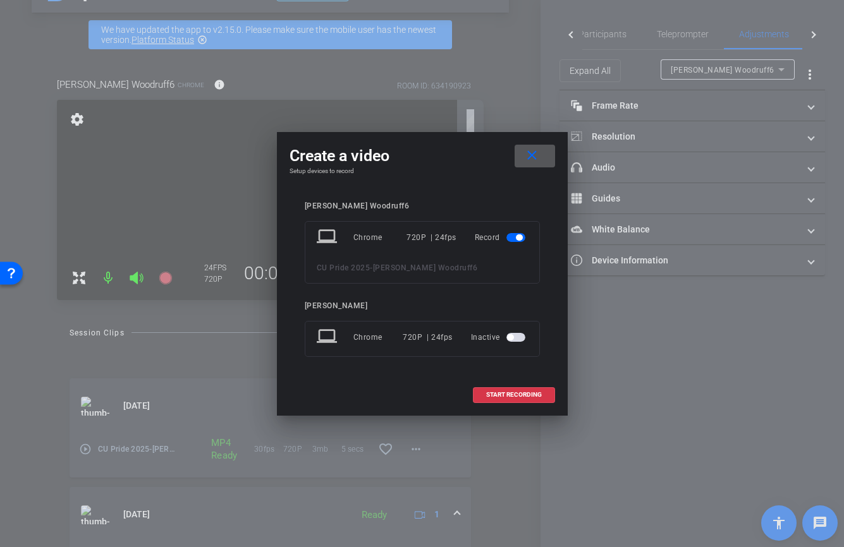
click at [531, 157] on mat-icon "close" at bounding box center [532, 156] width 16 height 16
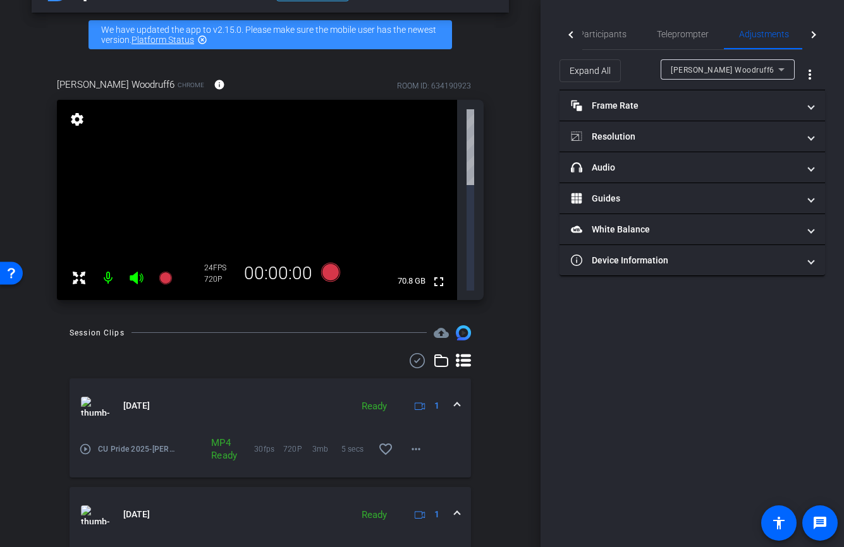
click at [81, 124] on mat-icon "settings" at bounding box center [77, 119] width 18 height 15
click at [80, 123] on mat-icon "settings" at bounding box center [77, 119] width 18 height 15
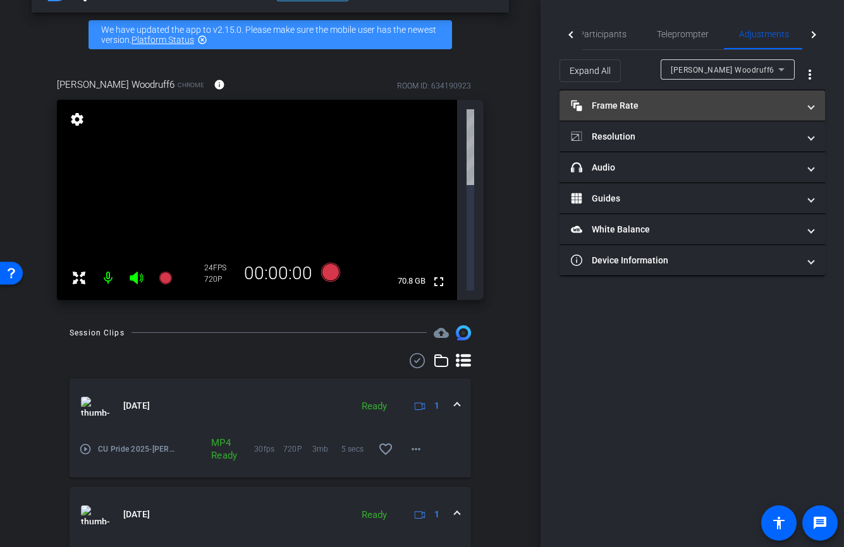
click at [659, 106] on mat-panel-title "Frame Rate Frame Rate" at bounding box center [684, 105] width 227 height 13
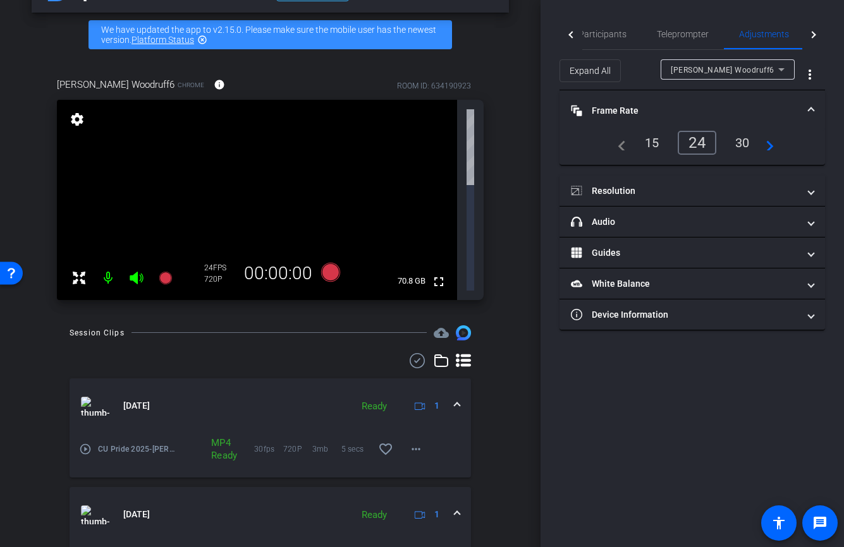
click at [742, 143] on div "30" at bounding box center [741, 142] width 33 height 21
click at [725, 418] on div "Participants Teleprompter Adjustments Live Michael Keenan Director Everyone 0 M…" at bounding box center [691, 273] width 303 height 547
click at [331, 262] on icon at bounding box center [329, 271] width 19 height 19
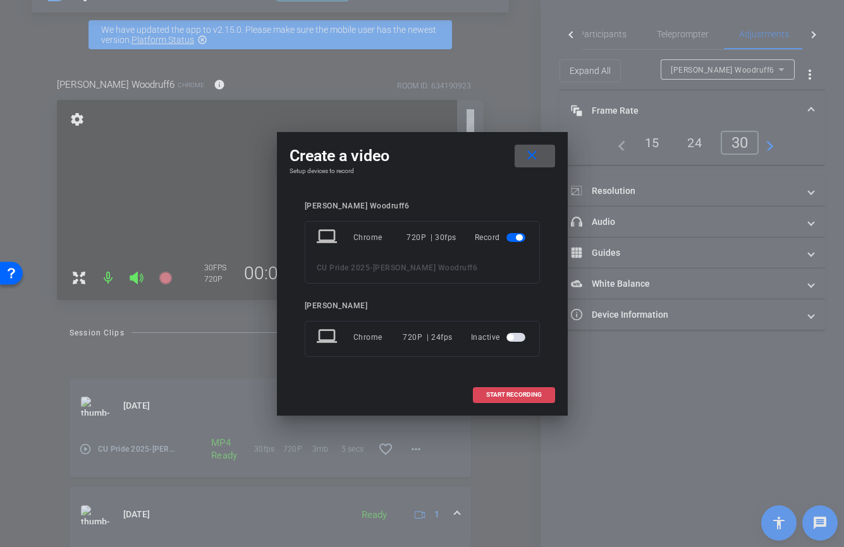
click at [526, 397] on span "START RECORDING" at bounding box center [514, 395] width 56 height 6
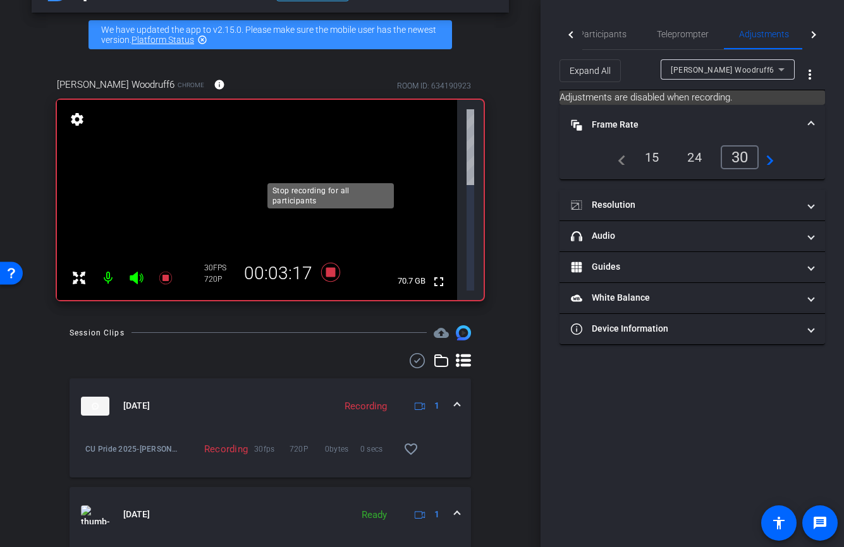
click at [331, 261] on icon at bounding box center [330, 272] width 30 height 23
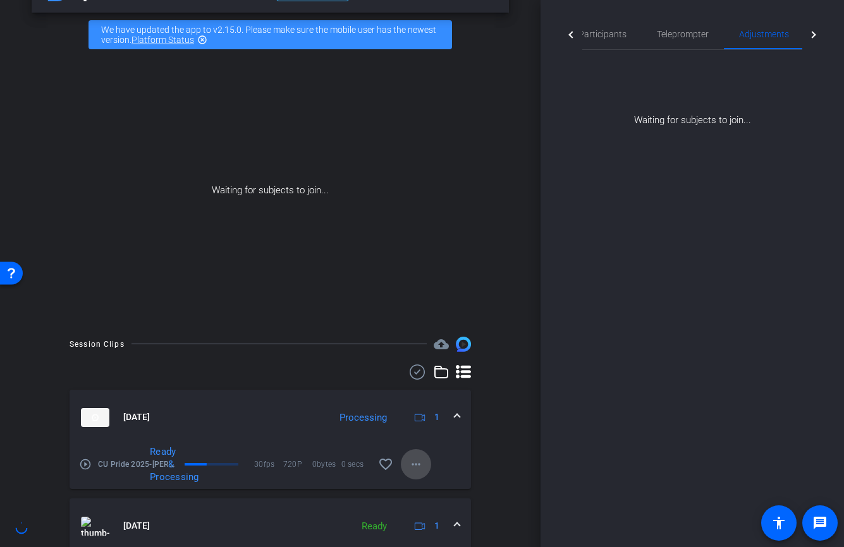
click at [415, 468] on mat-icon "more_horiz" at bounding box center [415, 464] width 15 height 15
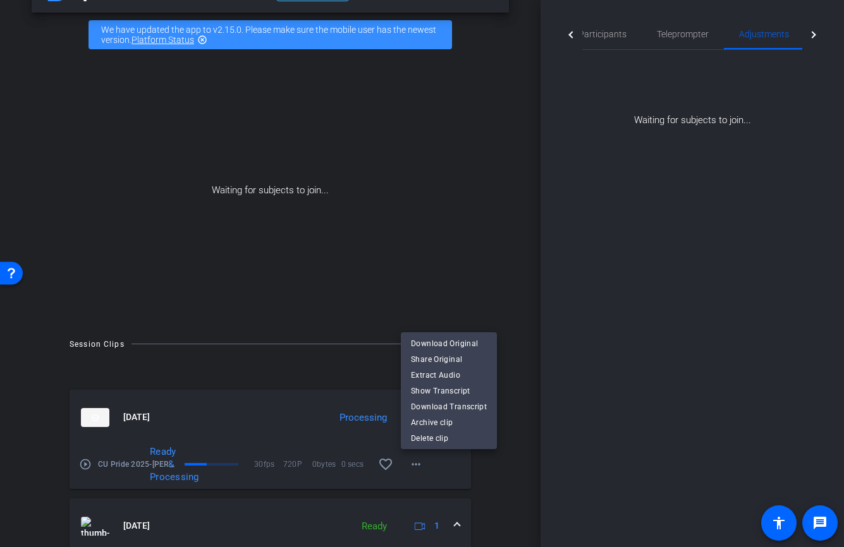
click at [605, 454] on div at bounding box center [422, 273] width 844 height 547
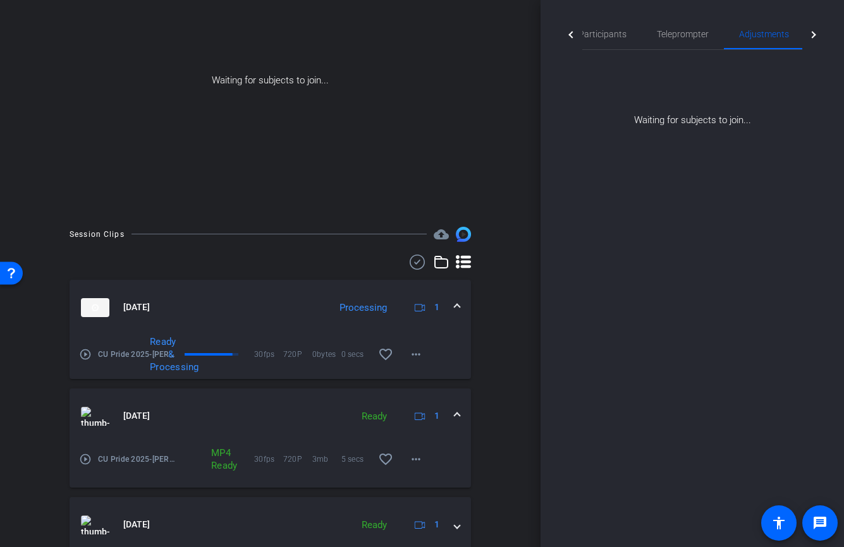
scroll to position [157, 0]
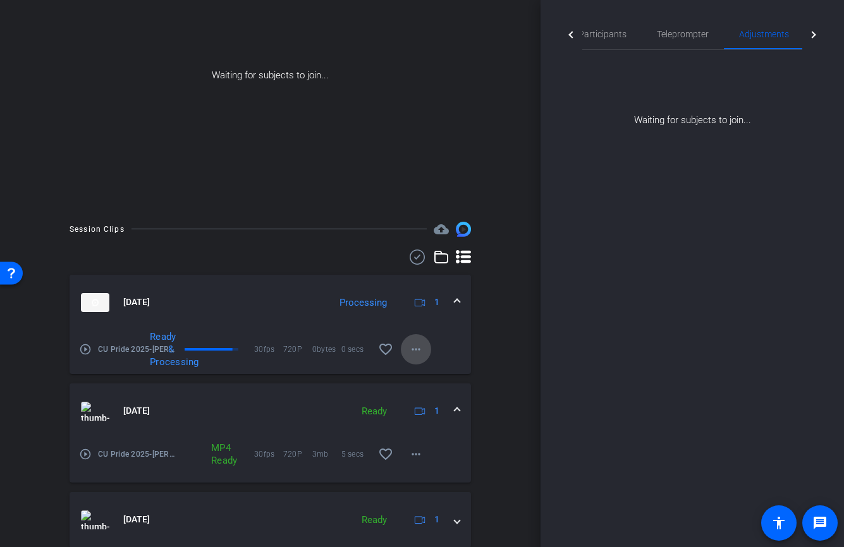
click at [414, 346] on mat-icon "more_horiz" at bounding box center [415, 349] width 15 height 15
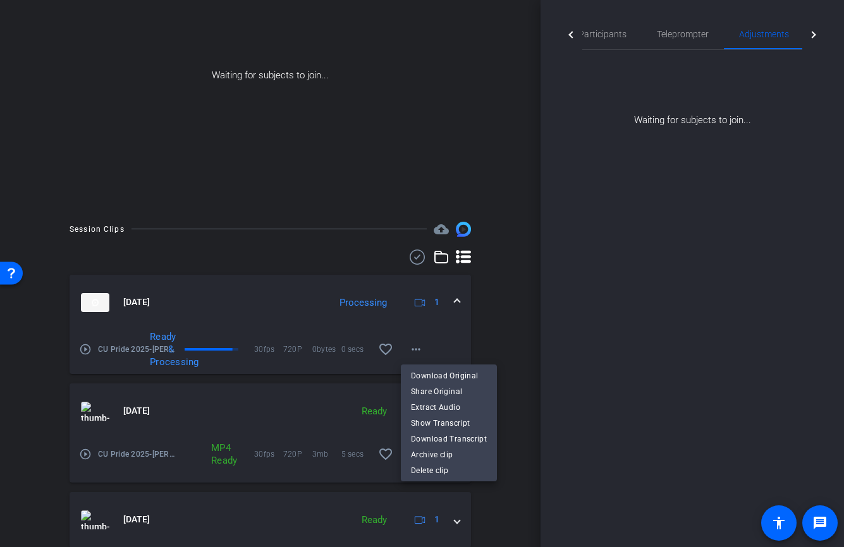
click at [141, 294] on div at bounding box center [422, 273] width 844 height 547
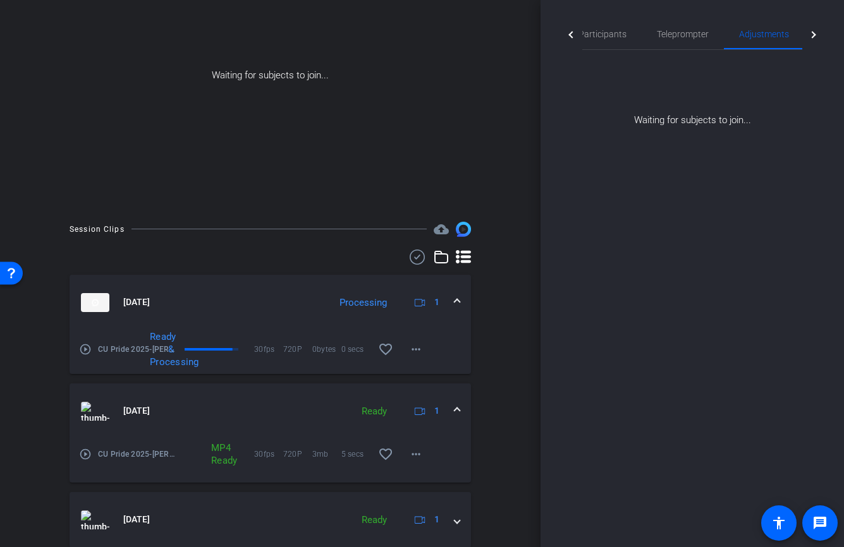
click at [106, 297] on img at bounding box center [95, 302] width 28 height 19
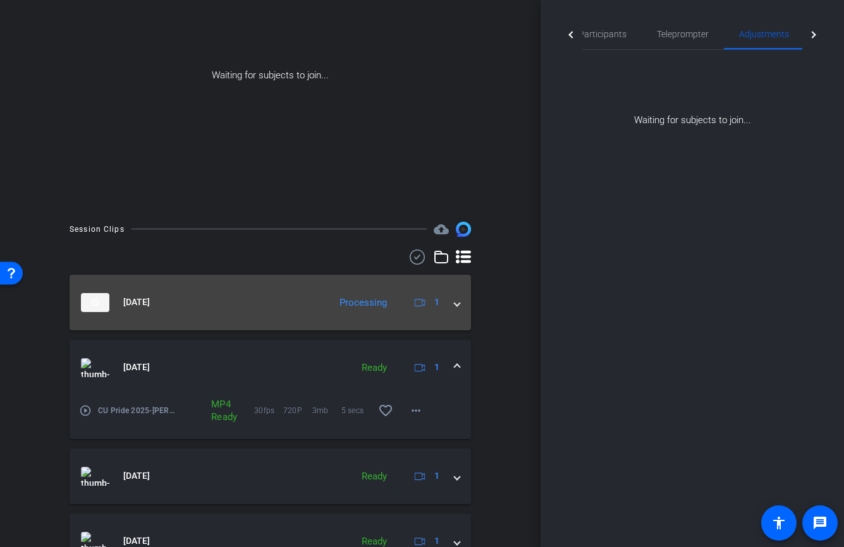
click at [106, 297] on img at bounding box center [95, 302] width 28 height 19
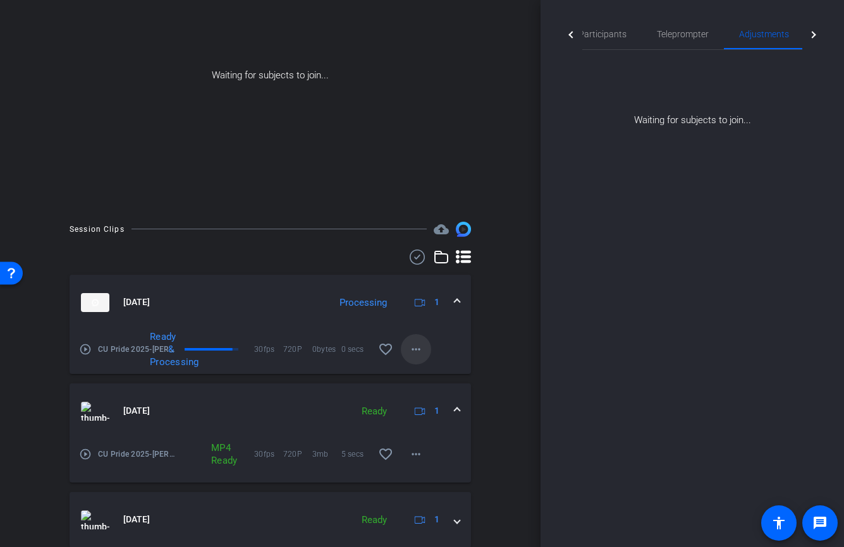
click at [406, 347] on span at bounding box center [416, 349] width 30 height 30
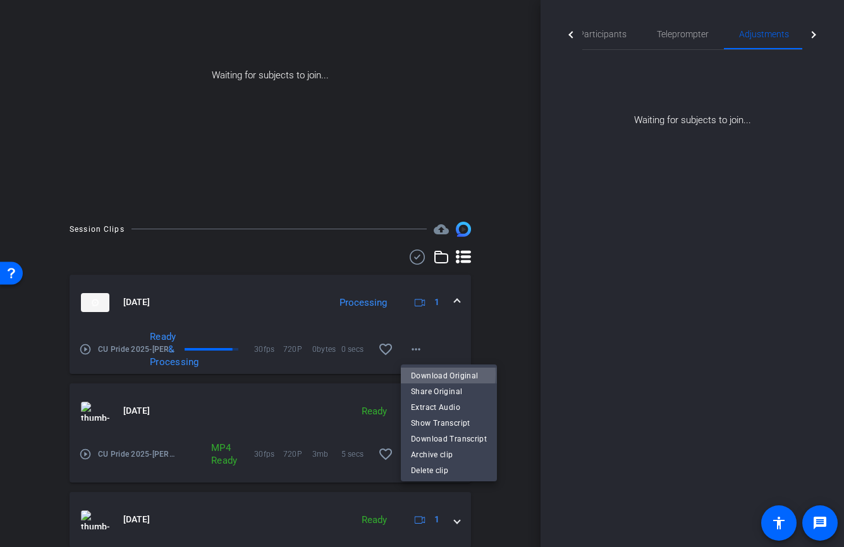
click at [422, 373] on span "Download Original" at bounding box center [449, 375] width 76 height 15
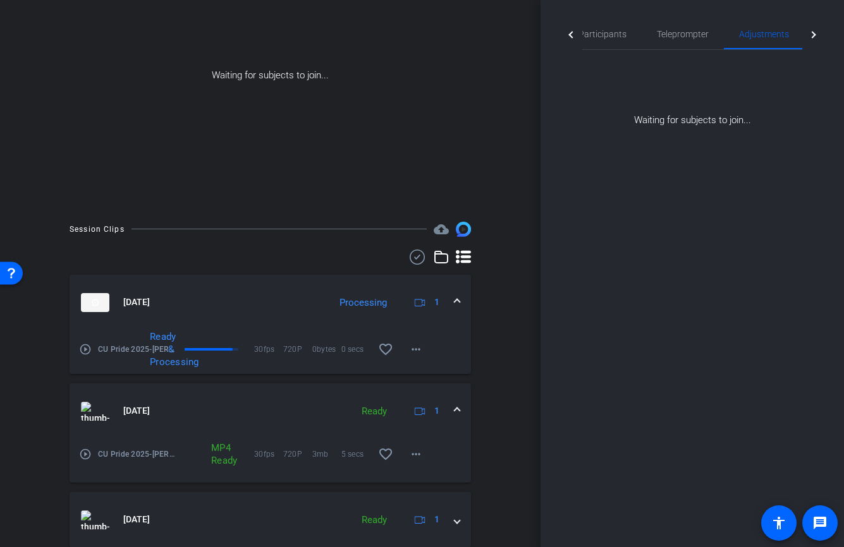
click at [150, 298] on span "[DATE]" at bounding box center [136, 302] width 27 height 13
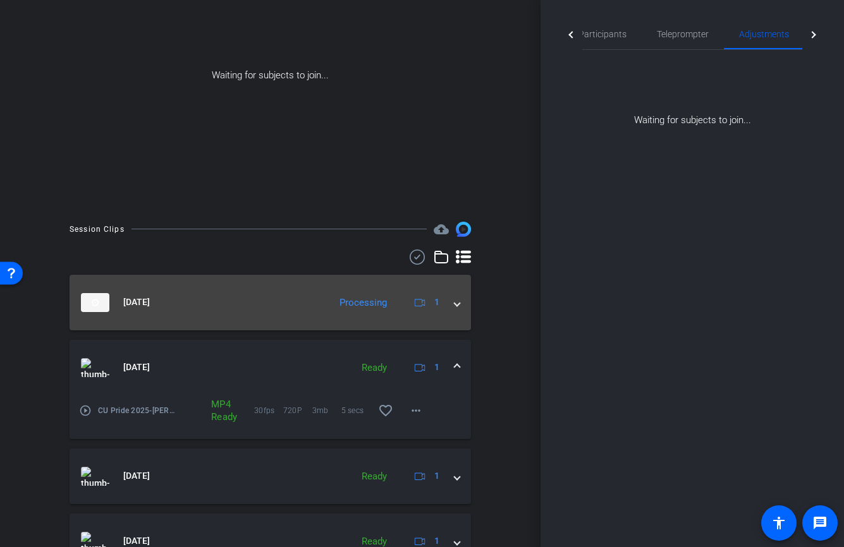
click at [150, 298] on span "[DATE]" at bounding box center [136, 302] width 27 height 13
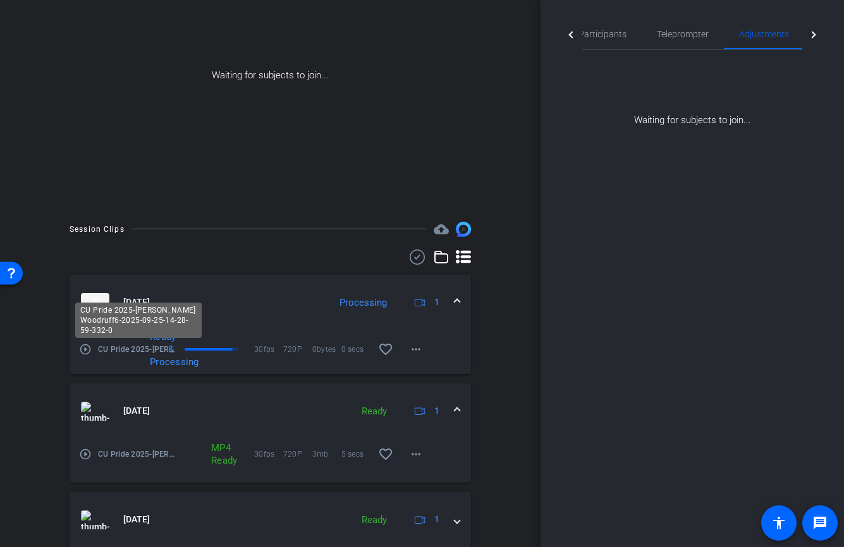
click at [162, 346] on span "CU Pride 2025-[PERSON_NAME] Woodruff6-2025-09-25-14-28-59-332-0" at bounding box center [138, 349] width 80 height 13
click at [120, 347] on span "CU Pride 2025-[PERSON_NAME] Woodruff6-2025-09-25-14-28-59-332-0" at bounding box center [138, 349] width 80 height 13
click at [91, 347] on mat-icon "play_circle_outline" at bounding box center [85, 349] width 13 height 13
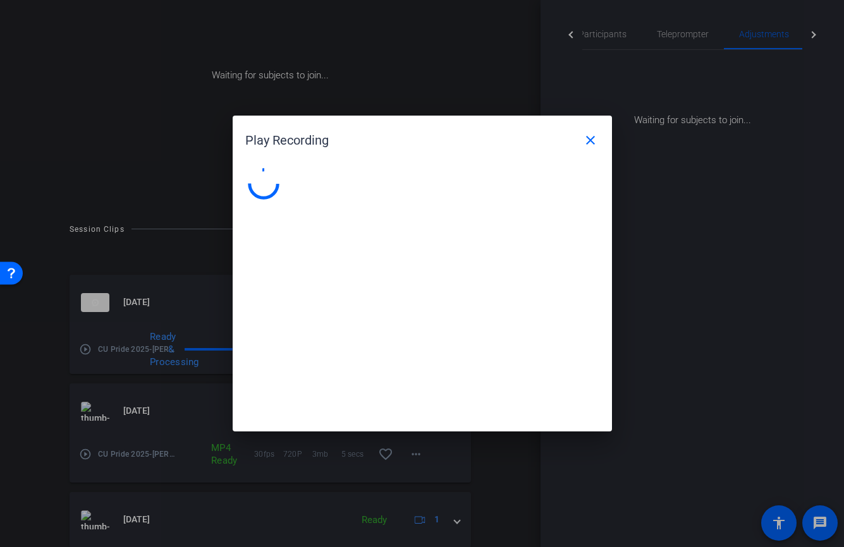
click at [88, 347] on div at bounding box center [422, 273] width 844 height 547
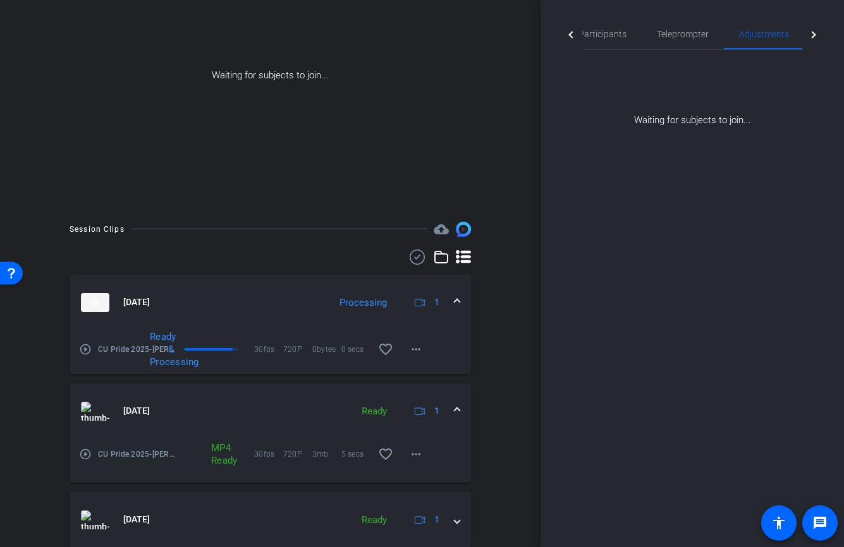
click at [88, 347] on mat-icon "play_circle_outline" at bounding box center [85, 349] width 13 height 13
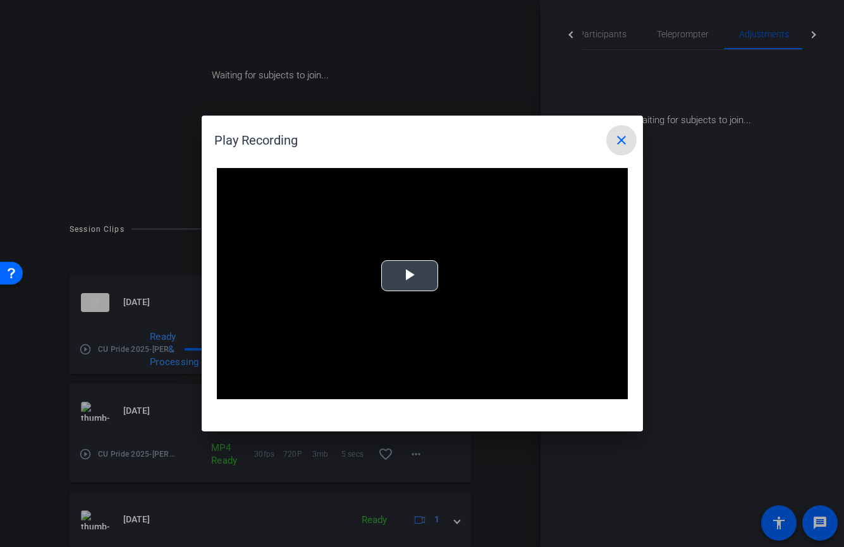
click at [409, 276] on span "Video Player" at bounding box center [409, 276] width 0 height 0
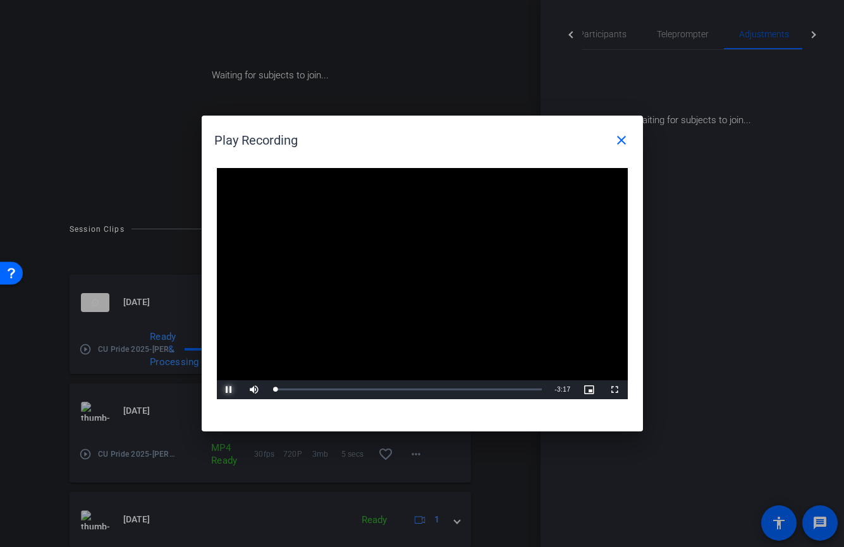
click at [228, 390] on span "Video Player" at bounding box center [229, 390] width 25 height 0
click at [621, 137] on mat-icon "close" at bounding box center [621, 140] width 15 height 15
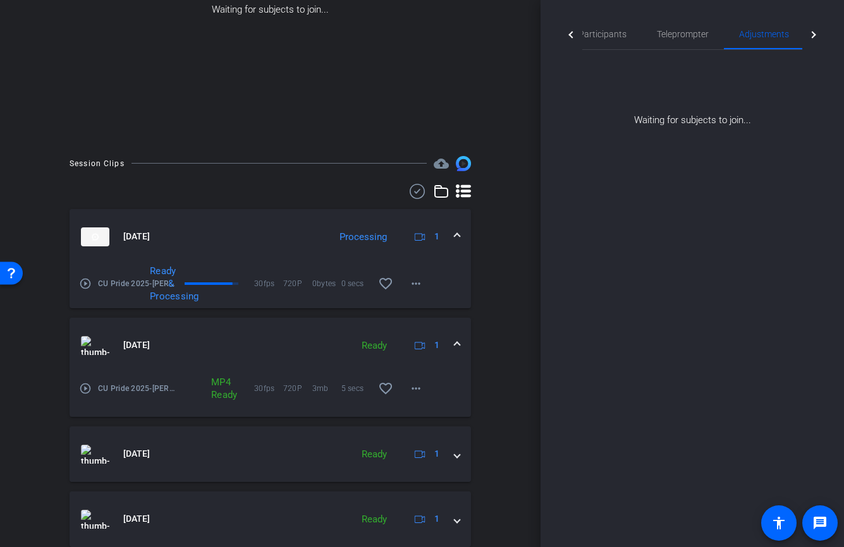
scroll to position [267, 0]
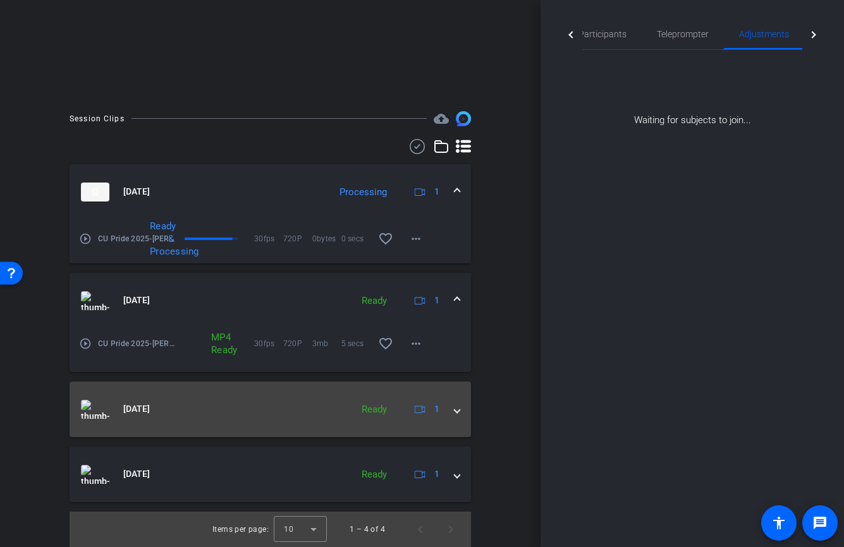
click at [459, 410] on span at bounding box center [456, 409] width 5 height 13
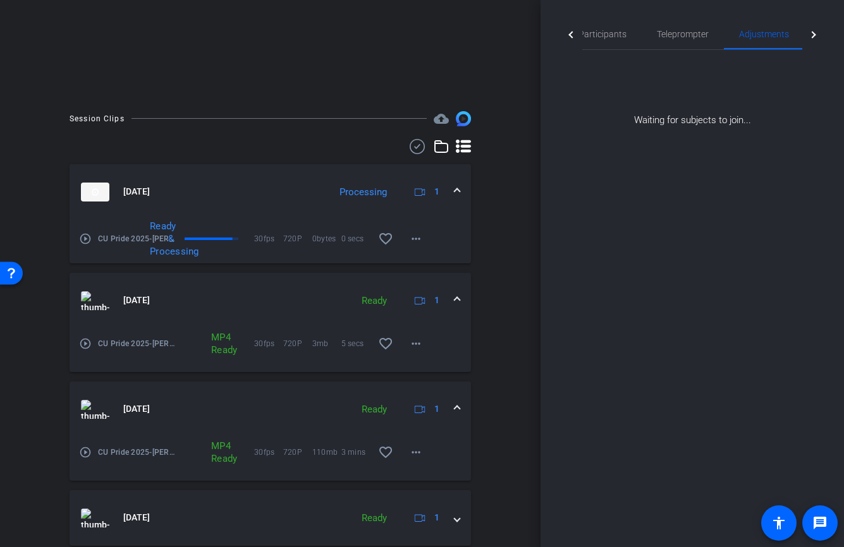
click at [459, 410] on span at bounding box center [456, 409] width 5 height 13
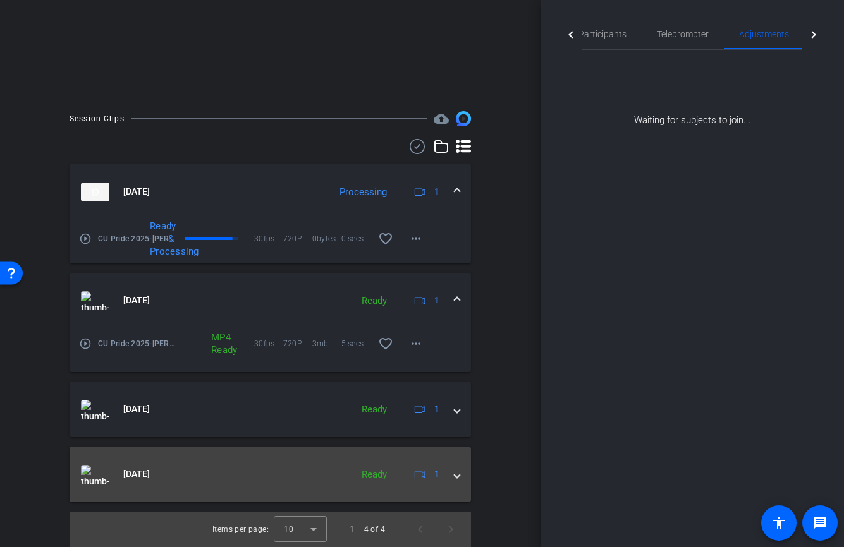
click at [457, 476] on span at bounding box center [456, 474] width 5 height 13
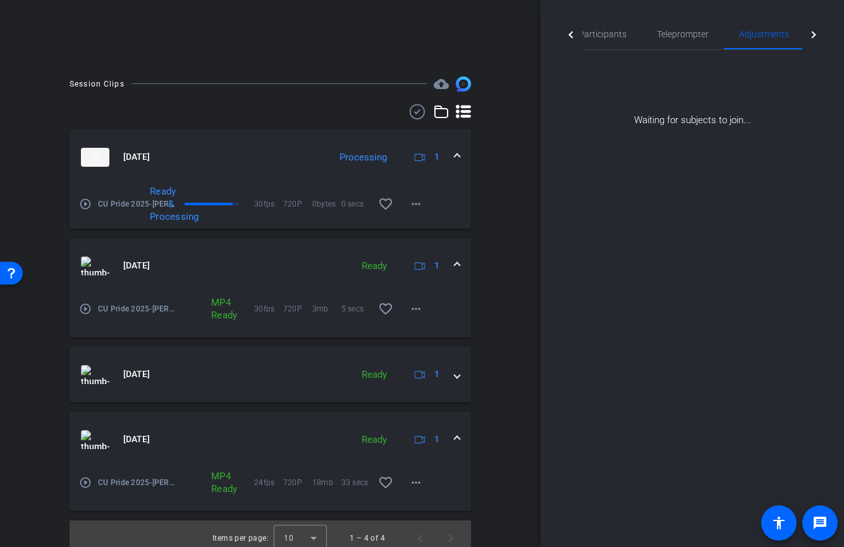
scroll to position [311, 0]
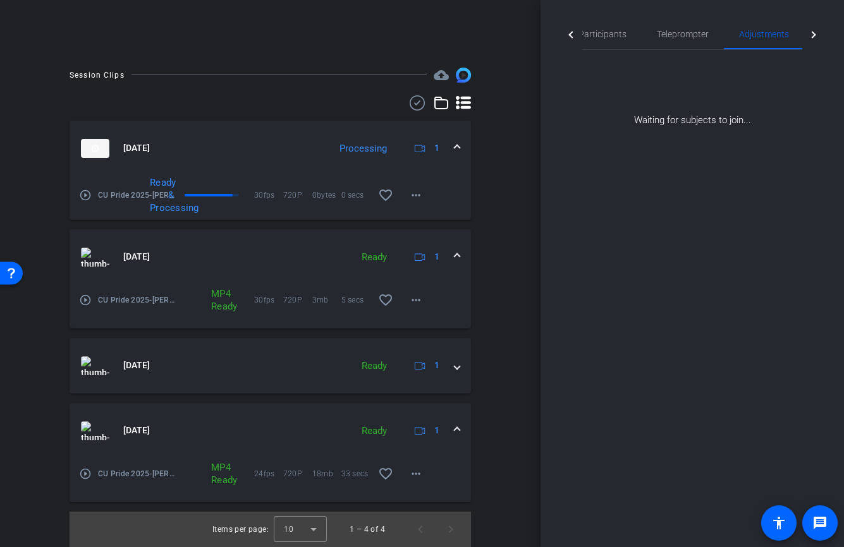
click at [454, 429] on span at bounding box center [456, 430] width 5 height 13
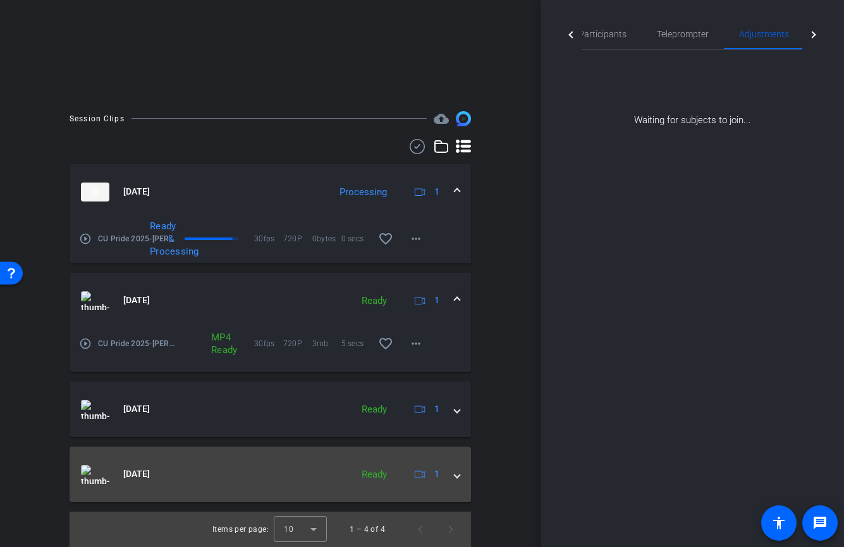
scroll to position [267, 0]
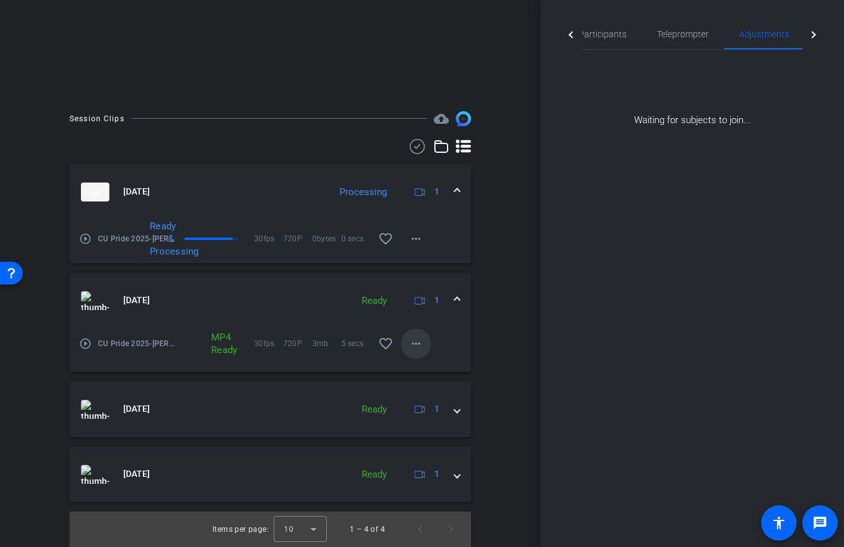
click at [420, 346] on mat-icon "more_horiz" at bounding box center [415, 343] width 15 height 15
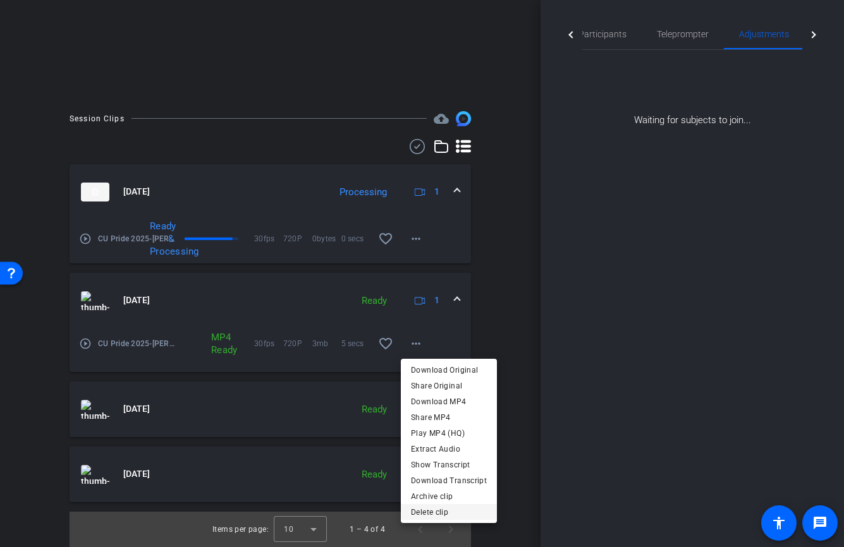
click at [435, 508] on span "Delete clip" at bounding box center [449, 512] width 76 height 15
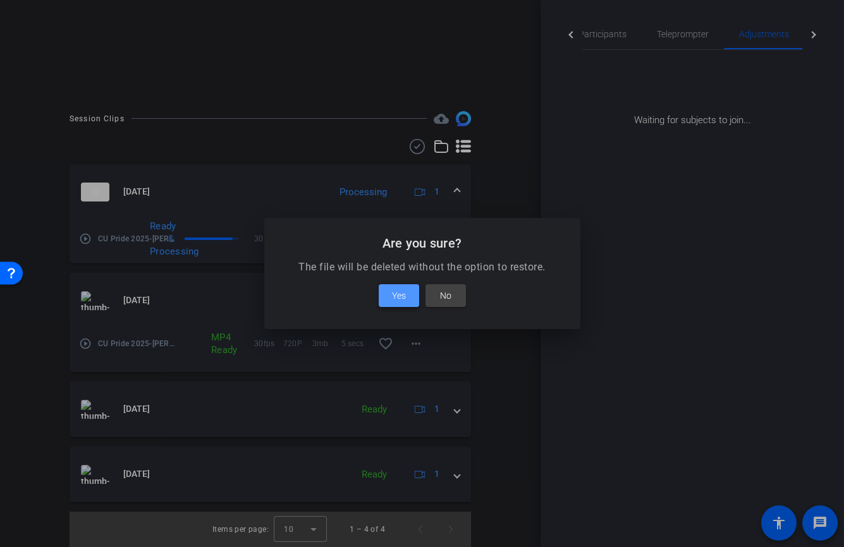
click at [415, 301] on span at bounding box center [399, 296] width 40 height 30
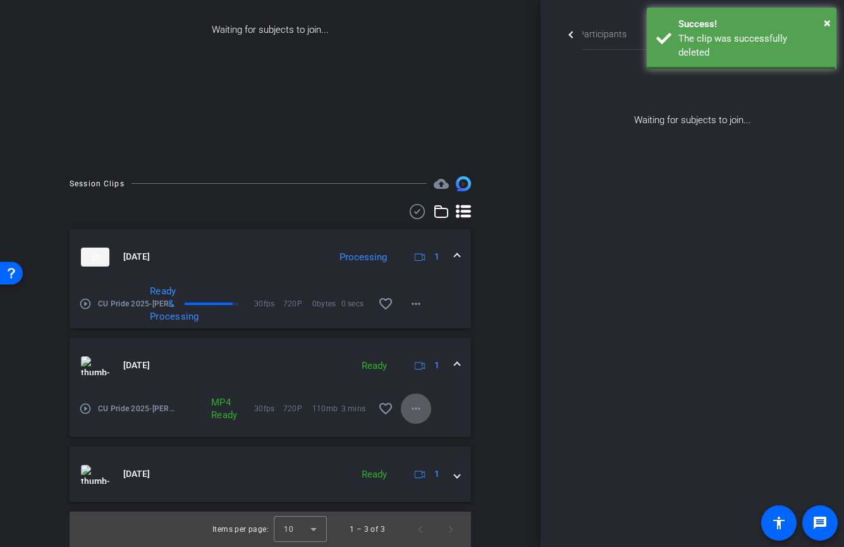
scroll to position [202, 0]
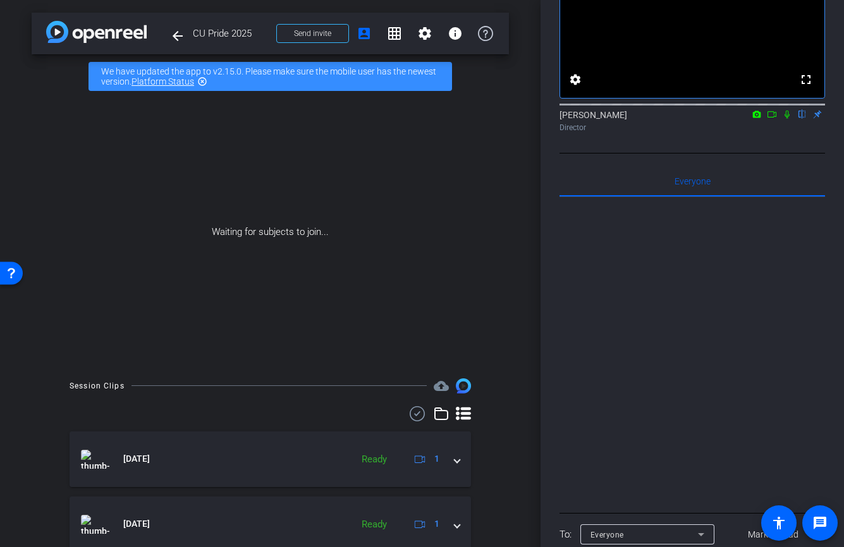
scroll to position [106, 0]
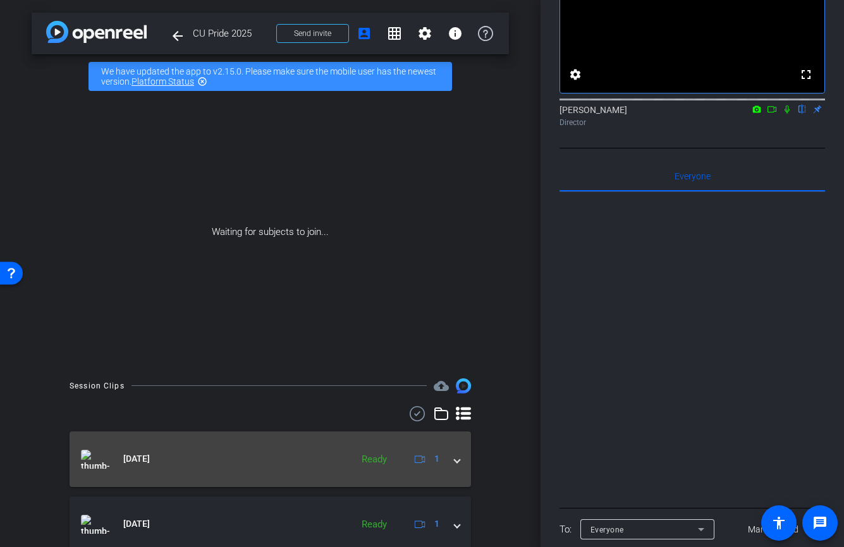
click at [455, 464] on span at bounding box center [456, 458] width 5 height 13
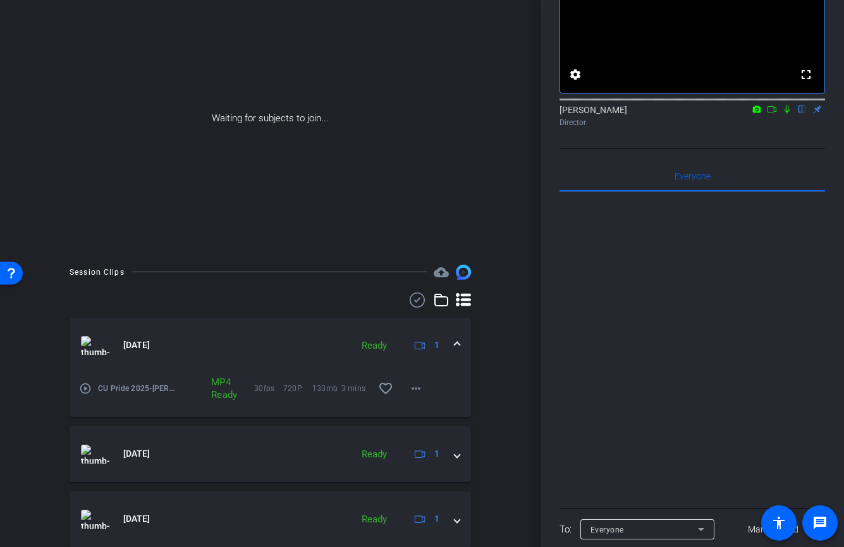
scroll to position [159, 0]
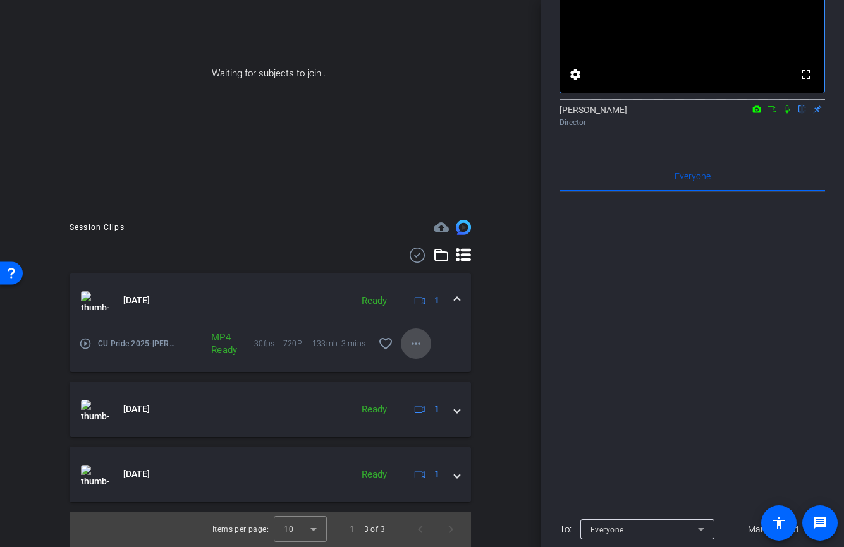
click at [413, 342] on mat-icon "more_horiz" at bounding box center [415, 343] width 15 height 15
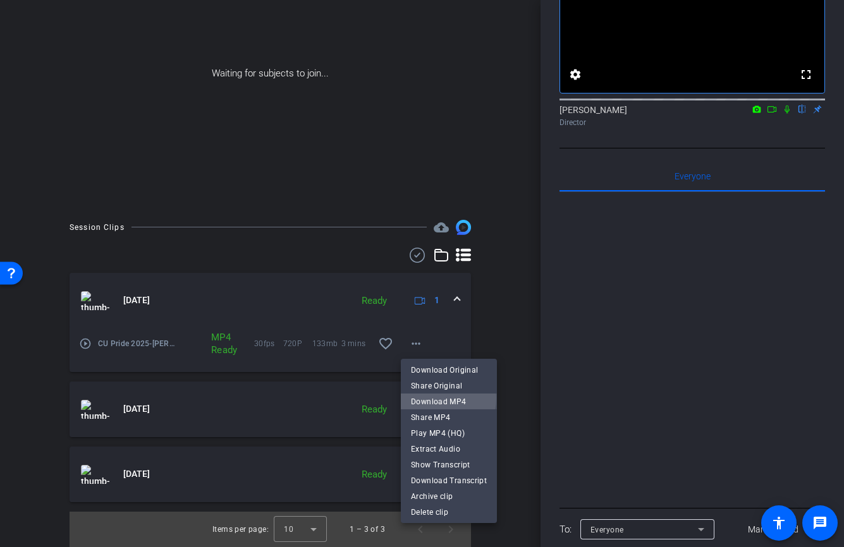
click at [430, 398] on span "Download MP4" at bounding box center [449, 401] width 76 height 15
